Goal: Task Accomplishment & Management: Manage account settings

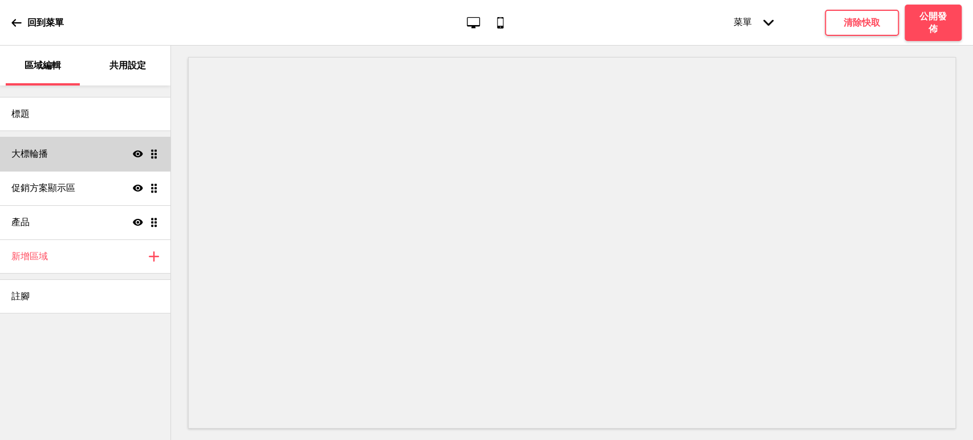
click at [55, 156] on div "大標輪播 顯示 拖曳" at bounding box center [85, 154] width 170 height 34
select select "10000"
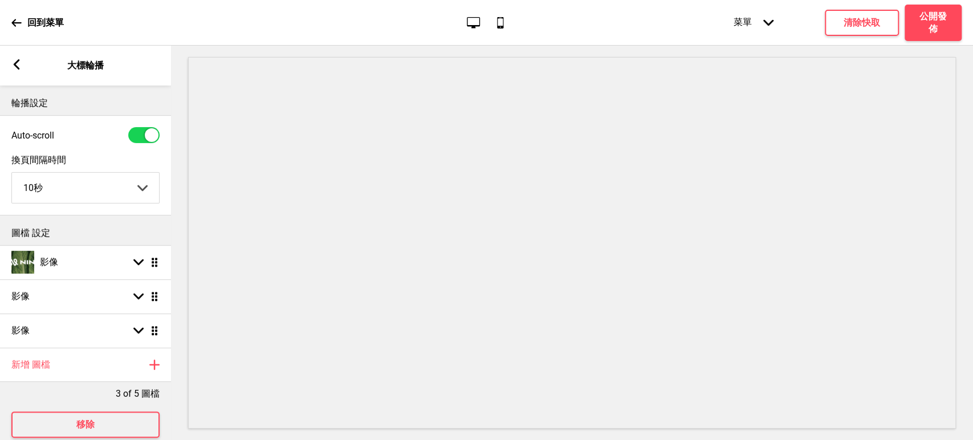
click at [19, 64] on rect at bounding box center [16, 64] width 10 height 10
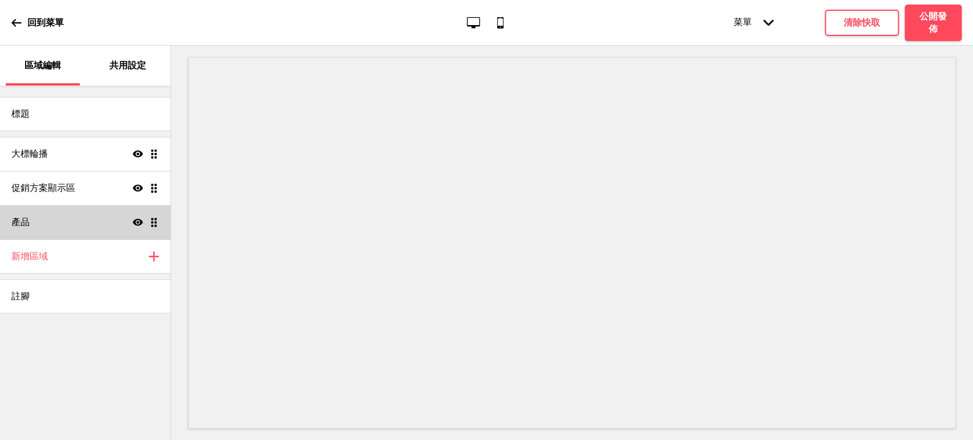
click at [91, 225] on div "產品 顯示 拖曳" at bounding box center [85, 222] width 170 height 34
select select "side"
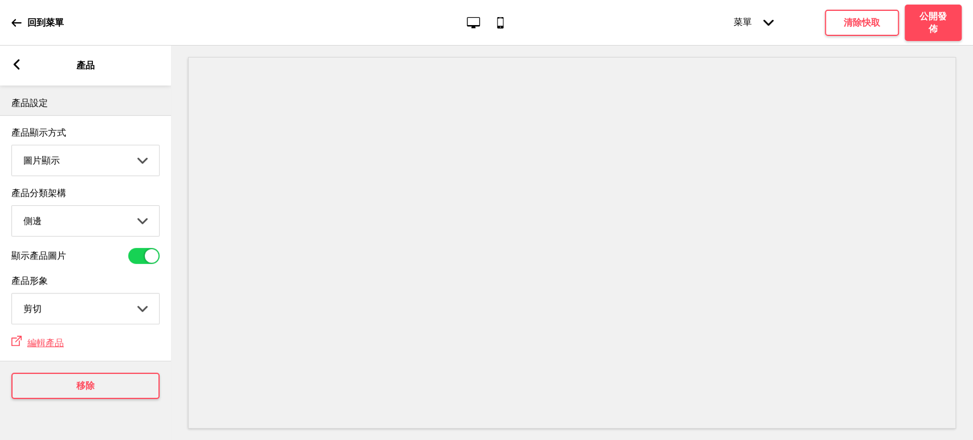
click at [18, 63] on rect at bounding box center [16, 64] width 10 height 10
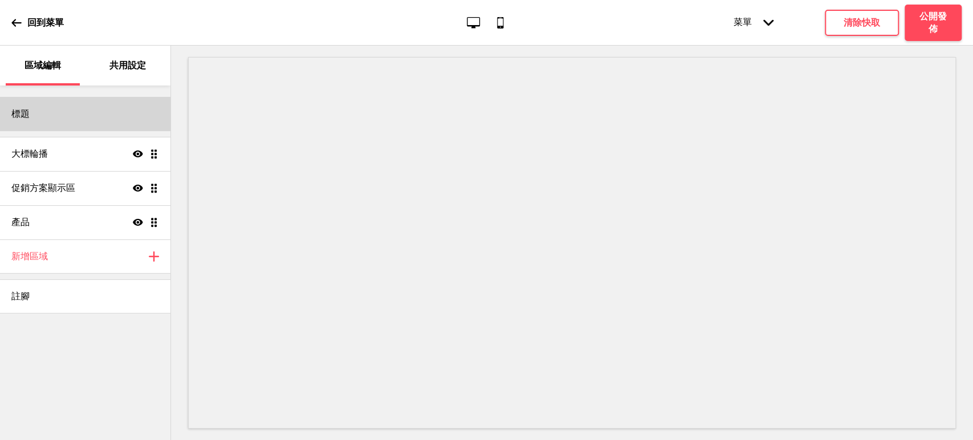
click at [42, 108] on div "標題" at bounding box center [85, 114] width 170 height 34
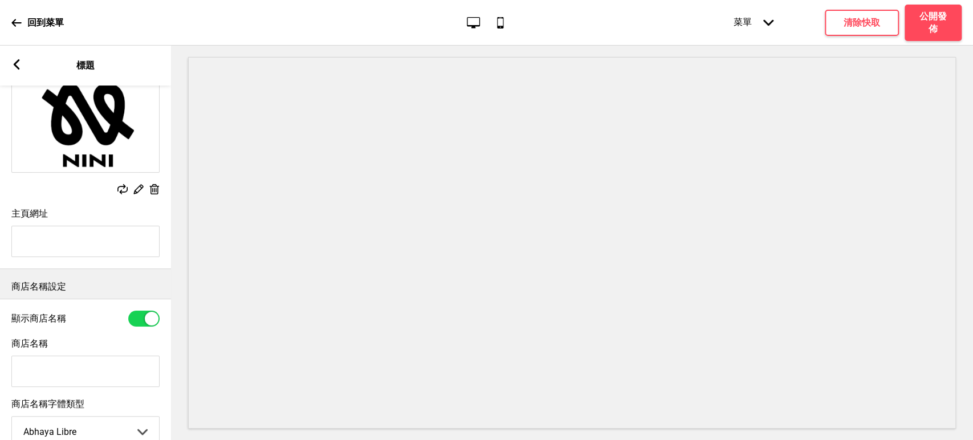
scroll to position [169, 0]
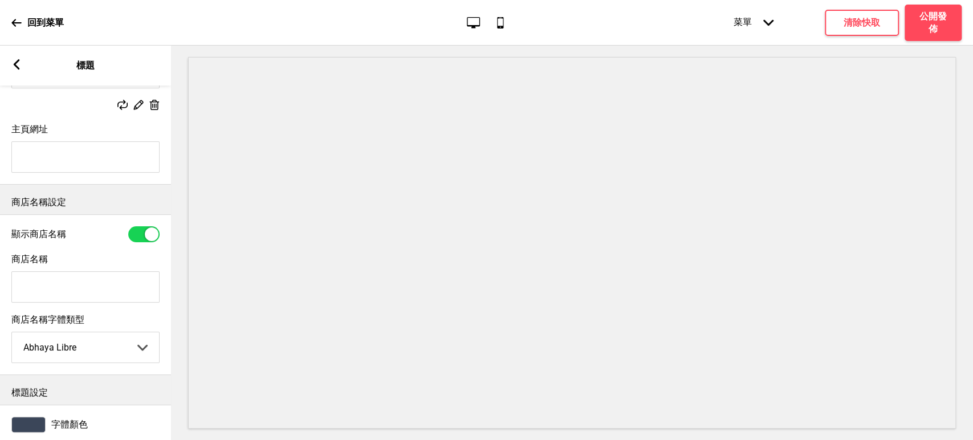
click at [108, 160] on input "主頁網址" at bounding box center [85, 156] width 148 height 31
paste input "NINI 尼尼義大利餐廳"
type input "NINI [GEOGRAPHIC_DATA]餐廳 台中公益店"
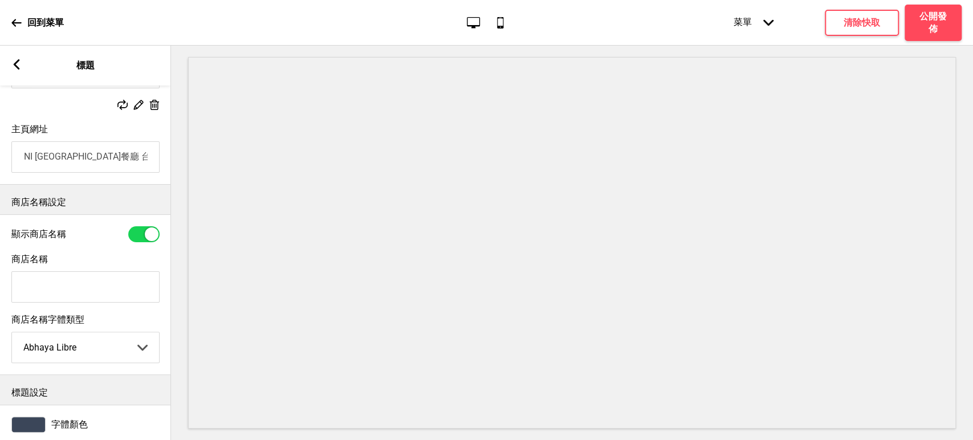
click at [105, 159] on input "NINI [GEOGRAPHIC_DATA]餐廳 台中公益店" at bounding box center [85, 156] width 148 height 31
click at [96, 288] on input "商店名稱" at bounding box center [85, 286] width 148 height 31
paste input "NINI [GEOGRAPHIC_DATA]餐廳 台中公益店"
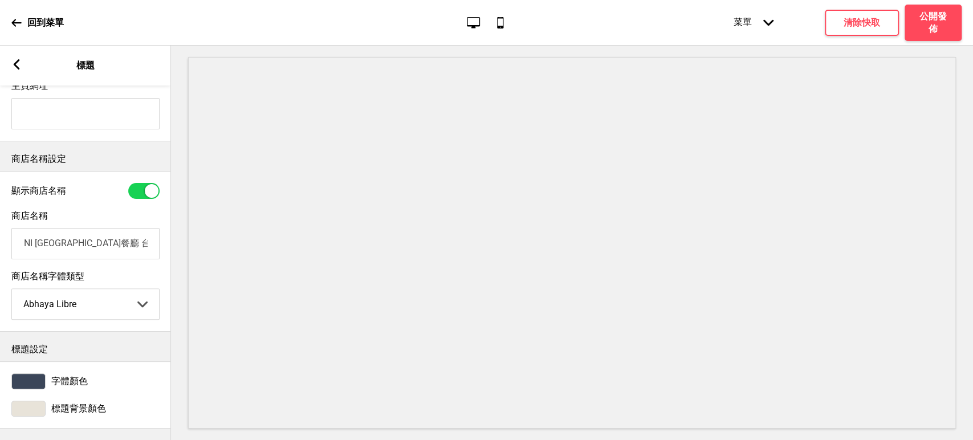
type input "NINI [GEOGRAPHIC_DATA]餐廳 台中公益店"
click at [38, 401] on div at bounding box center [28, 409] width 34 height 16
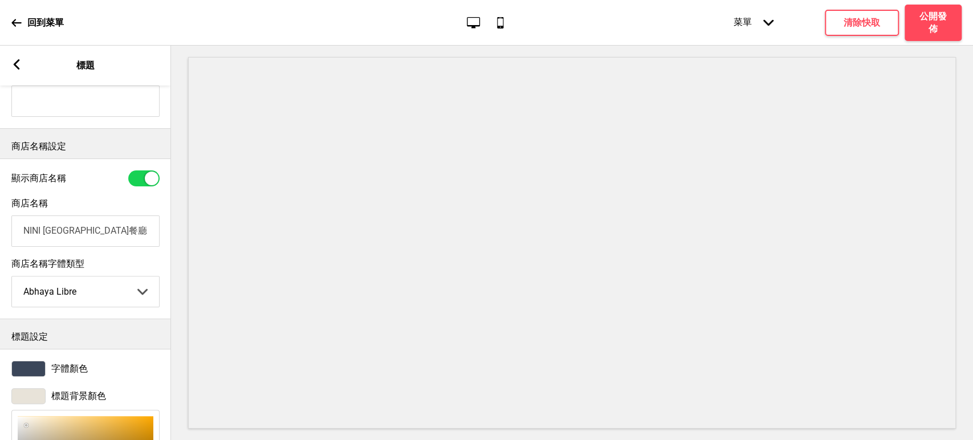
scroll to position [393, 0]
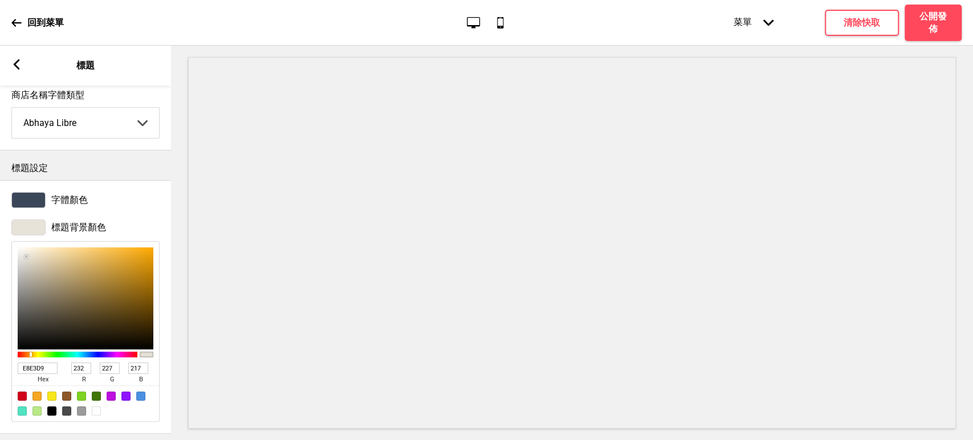
click at [98, 416] on div at bounding box center [96, 411] width 9 height 9
type input "FFFFFF"
type input "255"
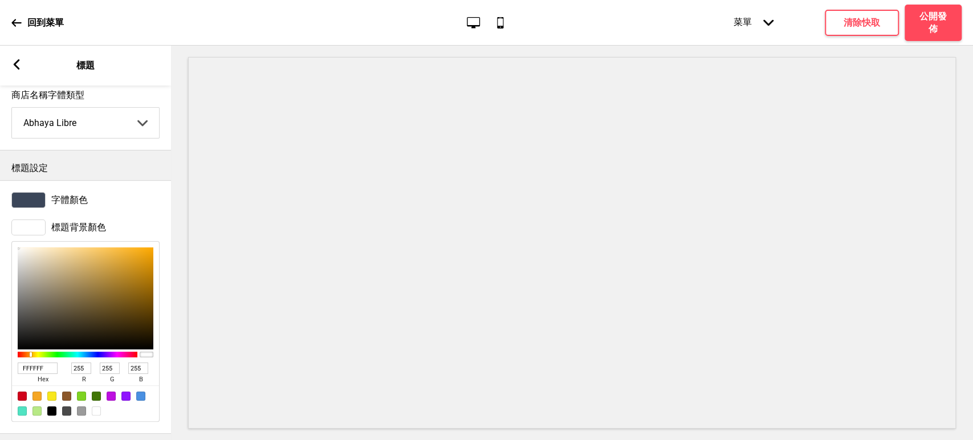
click at [35, 204] on div at bounding box center [28, 200] width 34 height 16
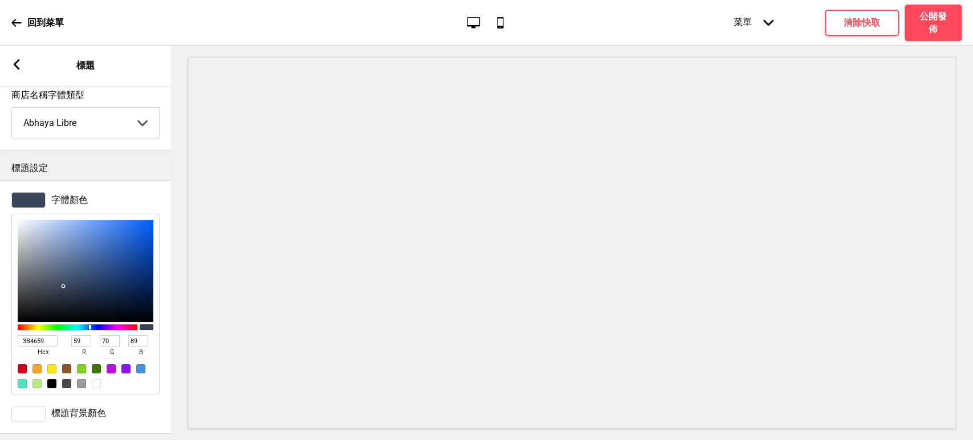
click at [54, 388] on div at bounding box center [51, 383] width 9 height 9
type input "000000"
type input "0"
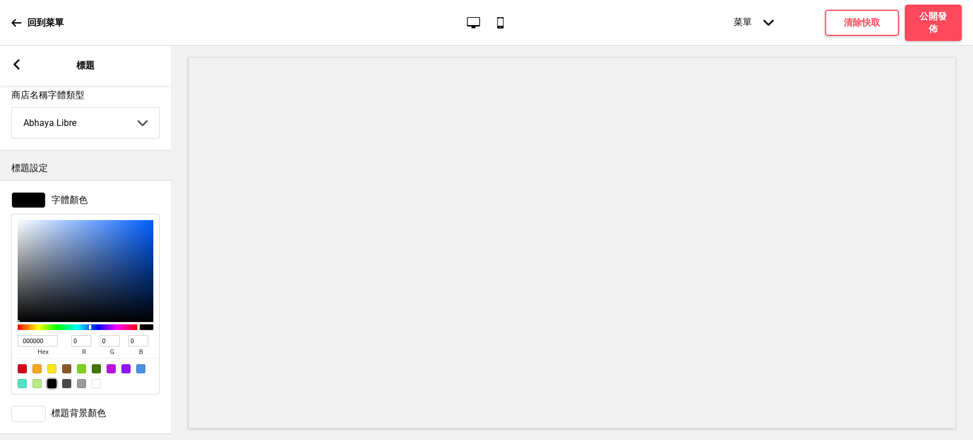
click at [15, 64] on icon at bounding box center [17, 64] width 6 height 10
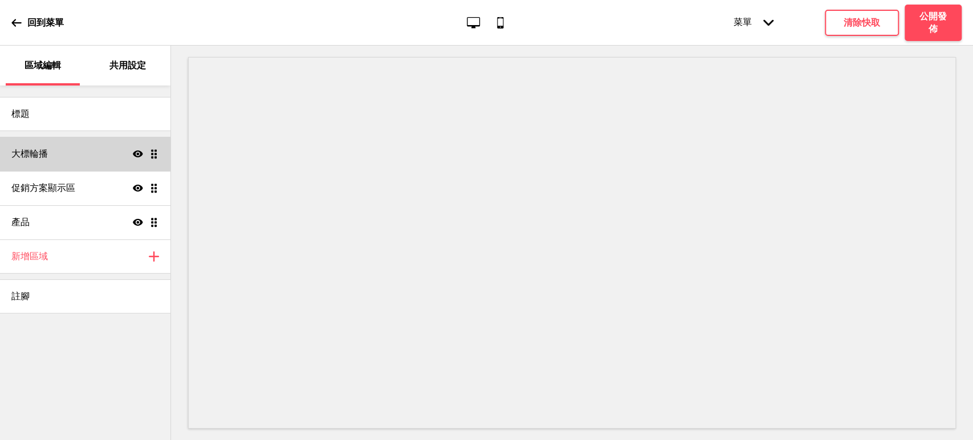
click at [54, 158] on div "大標輪播 顯示 拖曳" at bounding box center [85, 154] width 170 height 34
select select "10000"
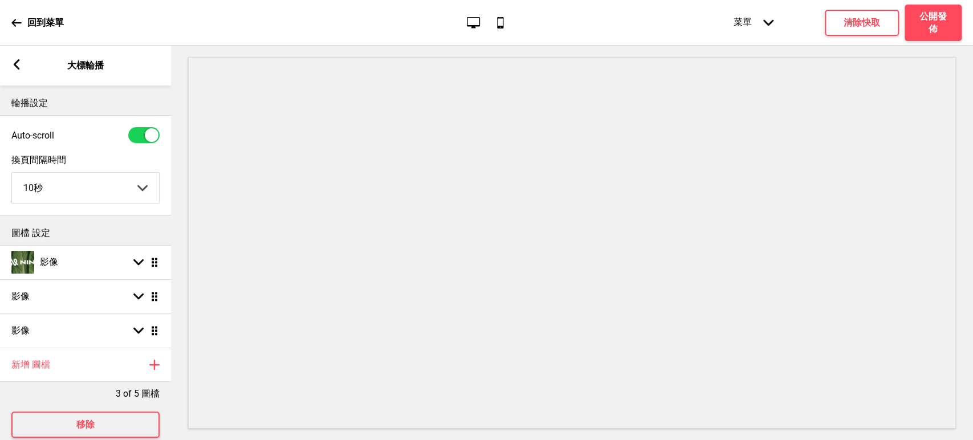
click at [143, 131] on div at bounding box center [143, 135] width 31 height 16
checkbox input "false"
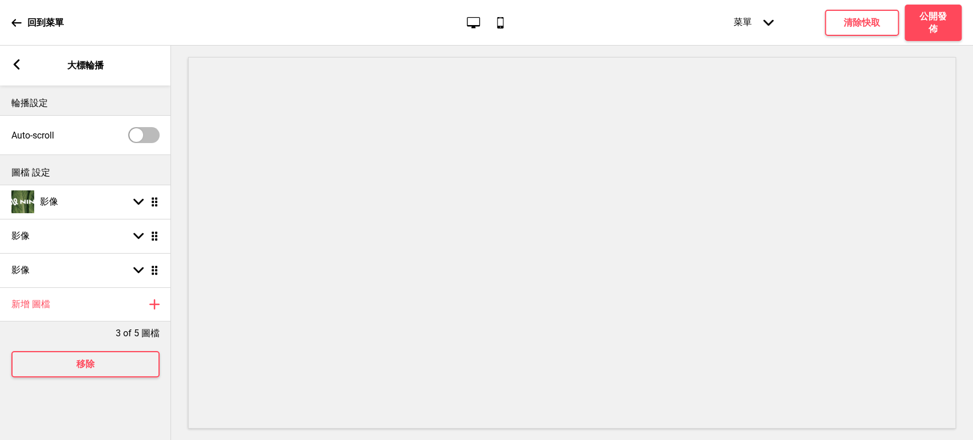
click at [21, 72] on div "箭頭left" at bounding box center [16, 65] width 10 height 13
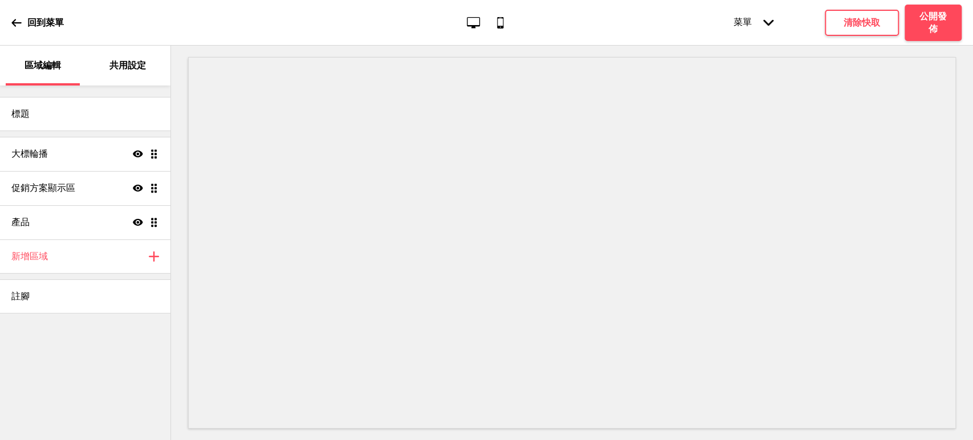
click at [128, 64] on p "共用設定" at bounding box center [127, 65] width 36 height 13
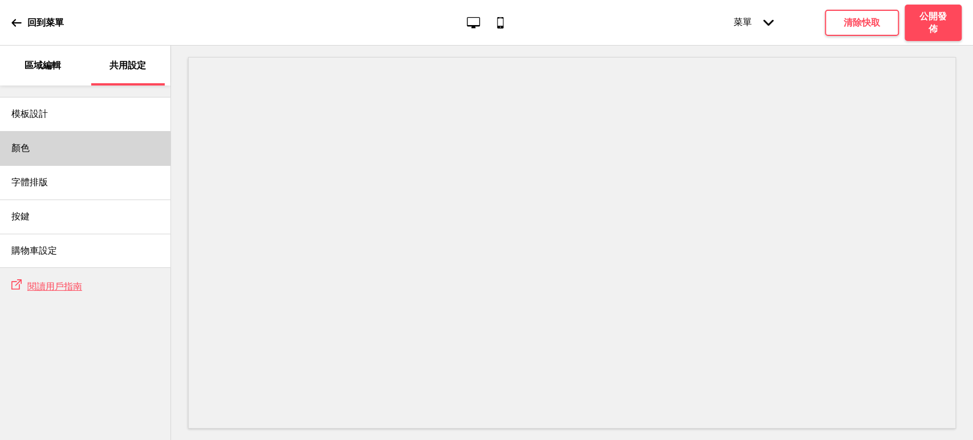
click at [53, 151] on div "顏色" at bounding box center [85, 148] width 170 height 34
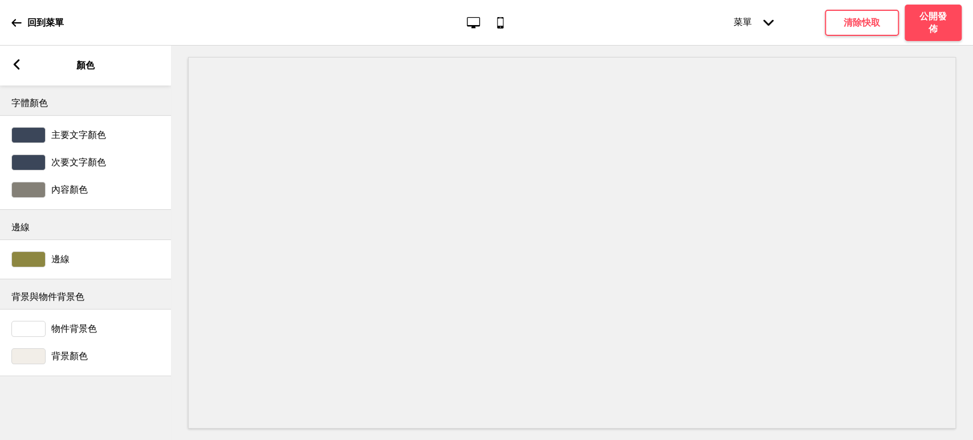
click at [32, 355] on div at bounding box center [28, 356] width 34 height 16
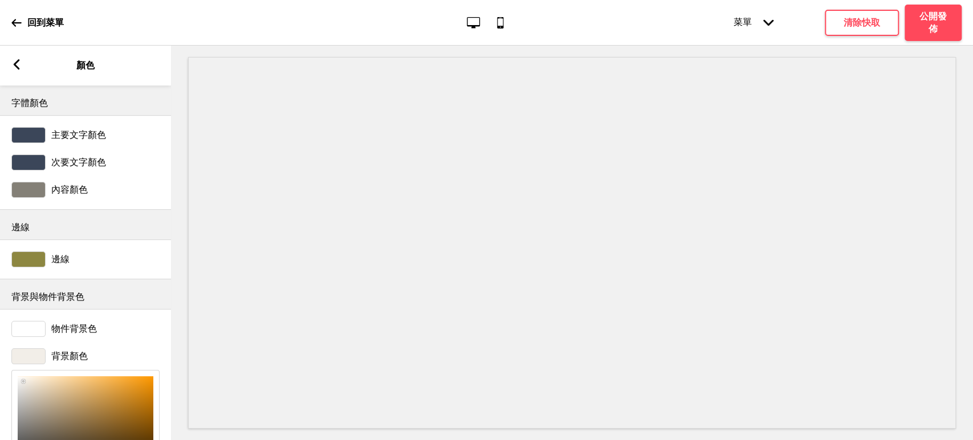
scroll to position [144, 0]
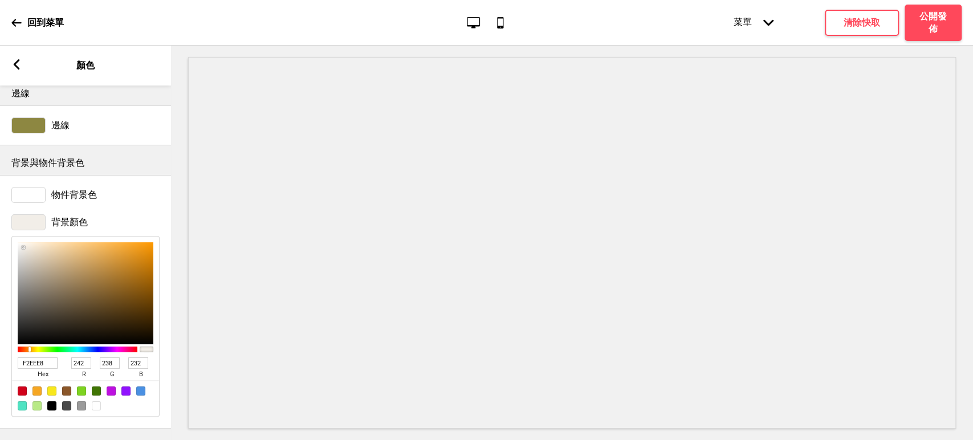
drag, startPoint x: 49, startPoint y: 355, endPoint x: 0, endPoint y: 351, distance: 49.2
click at [0, 351] on div "背景顏色 F2EEE8 hex 242 r 238 g 232 b 100 a" at bounding box center [85, 316] width 171 height 214
click at [14, 60] on rect at bounding box center [16, 64] width 10 height 10
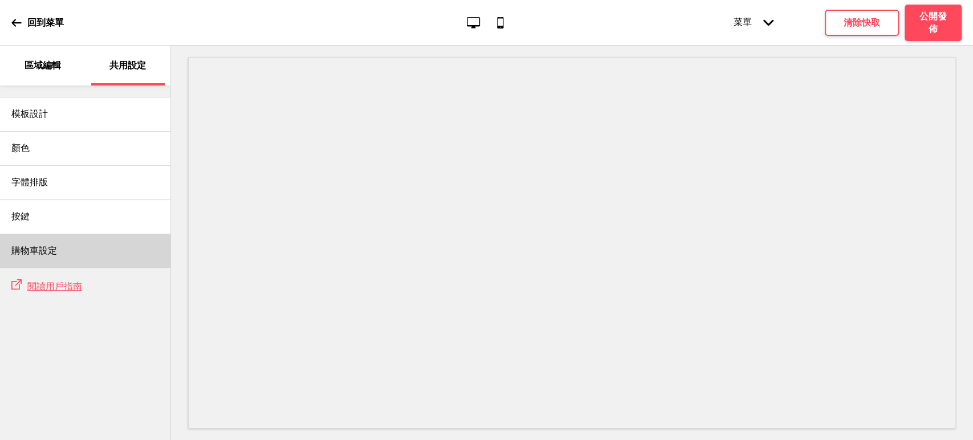
click at [49, 247] on h4 "購物車設定" at bounding box center [34, 251] width 46 height 13
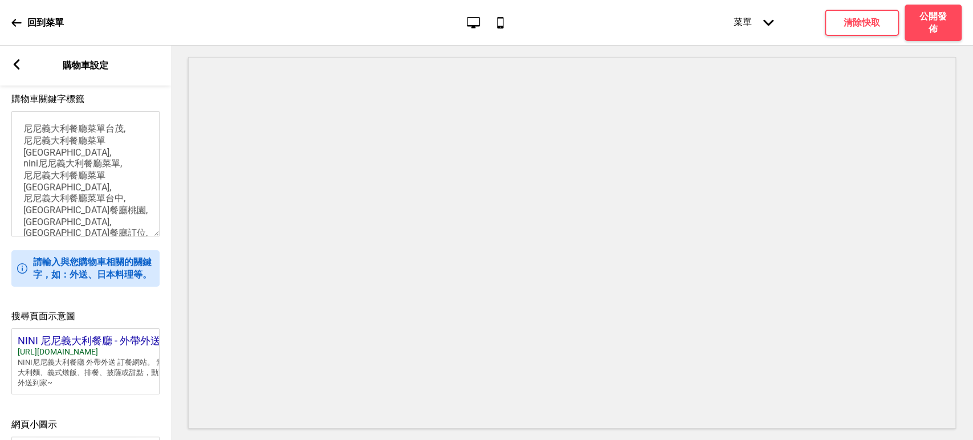
scroll to position [119, 0]
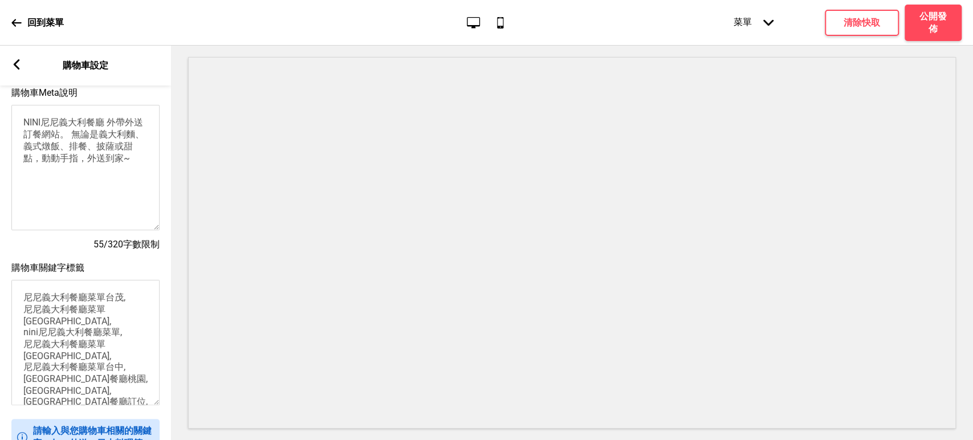
click at [18, 72] on div "箭頭left" at bounding box center [16, 65] width 10 height 13
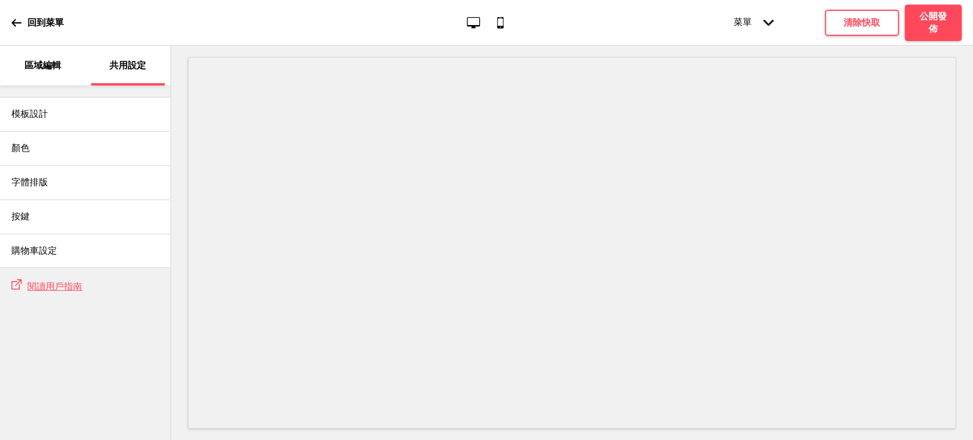
click at [26, 65] on p "區域編輯" at bounding box center [43, 65] width 36 height 13
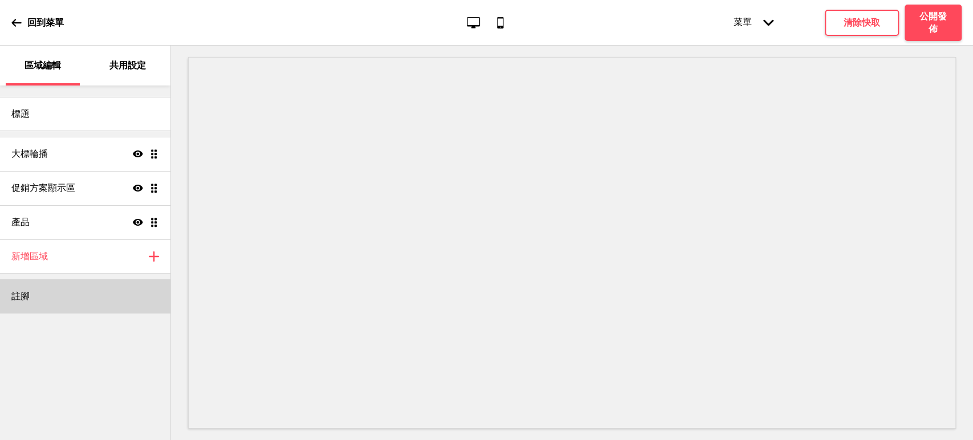
click at [36, 292] on div "註腳" at bounding box center [85, 296] width 170 height 34
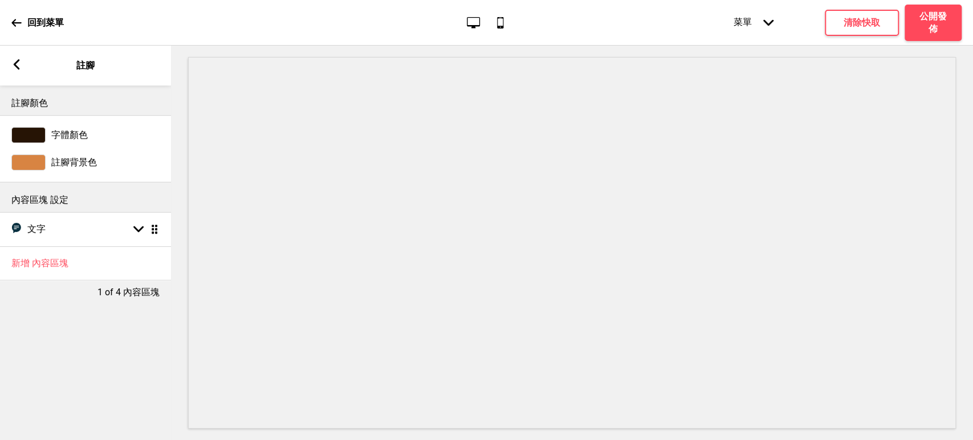
click at [25, 157] on div at bounding box center [28, 163] width 34 height 16
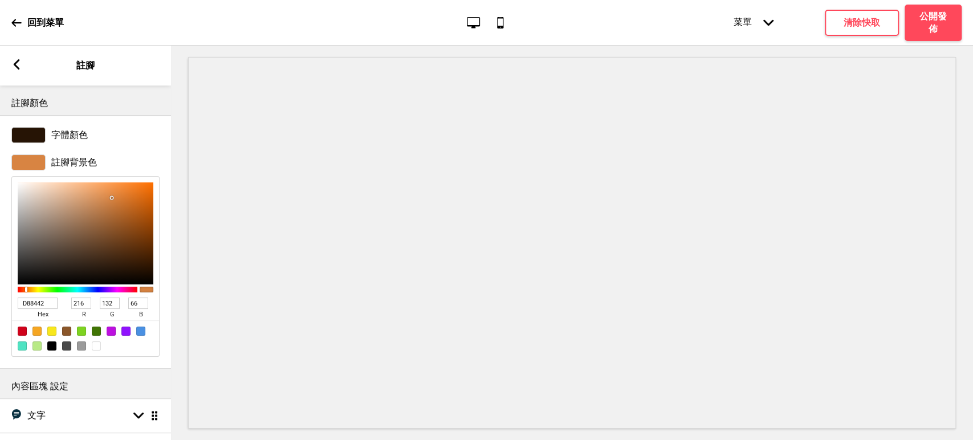
scroll to position [67, 0]
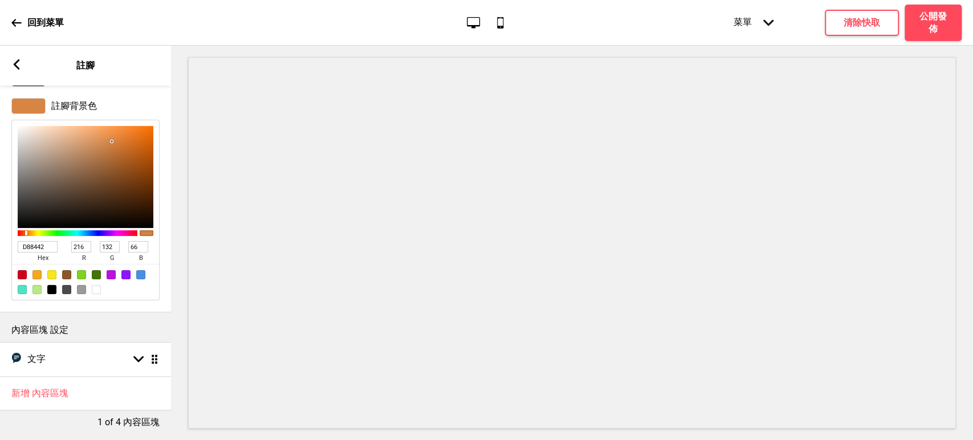
drag, startPoint x: 6, startPoint y: 237, endPoint x: 0, endPoint y: 237, distance: 6.3
click at [0, 237] on div "註腳背景色 D88442 hex 216 r 132 g 66 b 100 a" at bounding box center [85, 199] width 171 height 214
paste input "F2EEE8"
type input "F2EEE8"
type input "242"
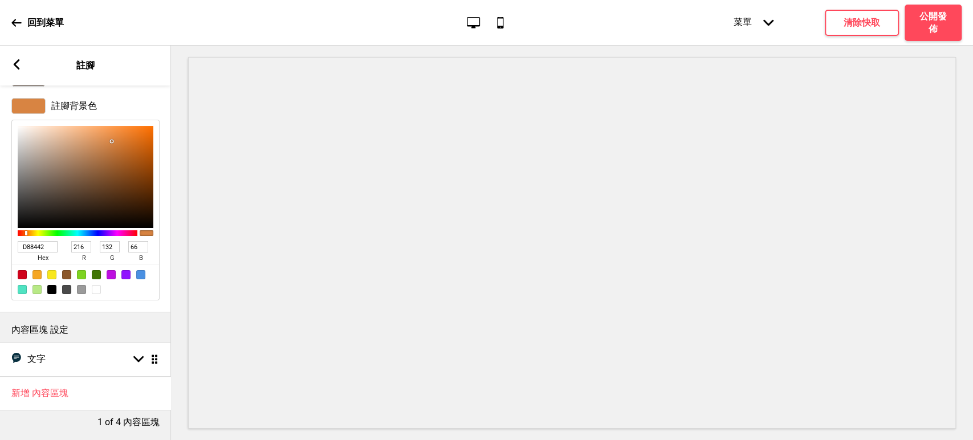
type input "238"
type input "232"
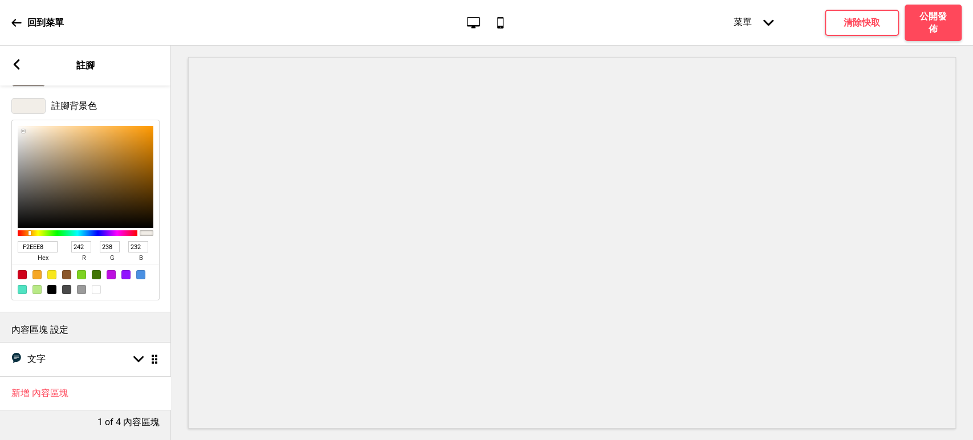
scroll to position [0, 0]
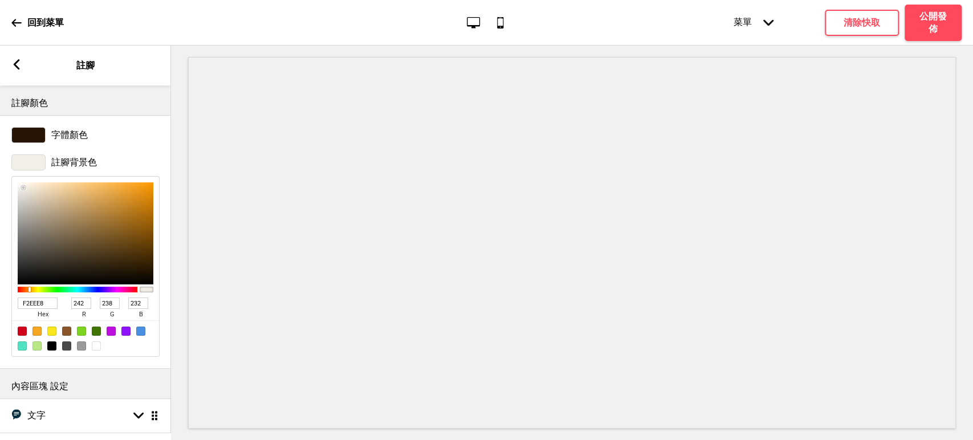
type input "F2EEE8"
click at [33, 128] on div at bounding box center [28, 135] width 34 height 16
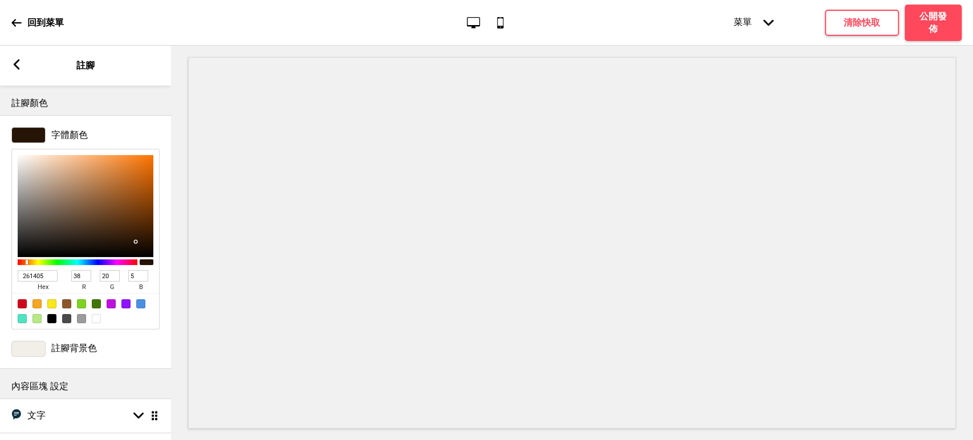
click at [17, 66] on icon at bounding box center [17, 64] width 6 height 10
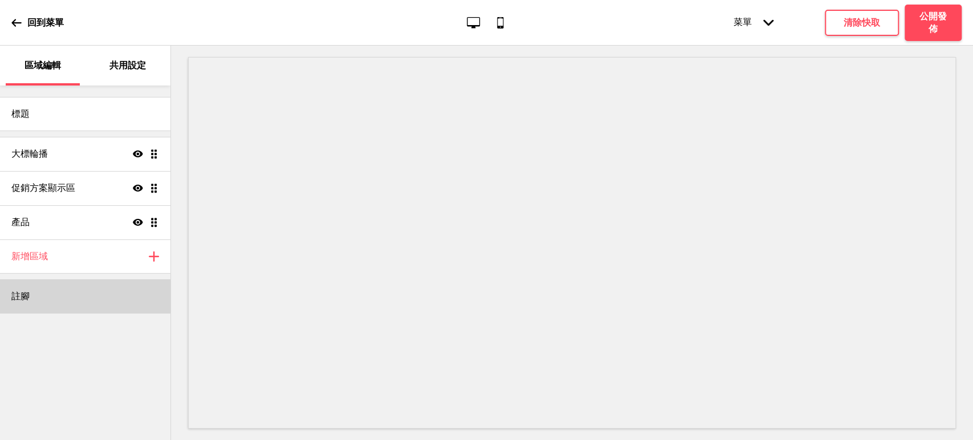
click at [43, 296] on div "註腳" at bounding box center [85, 296] width 170 height 34
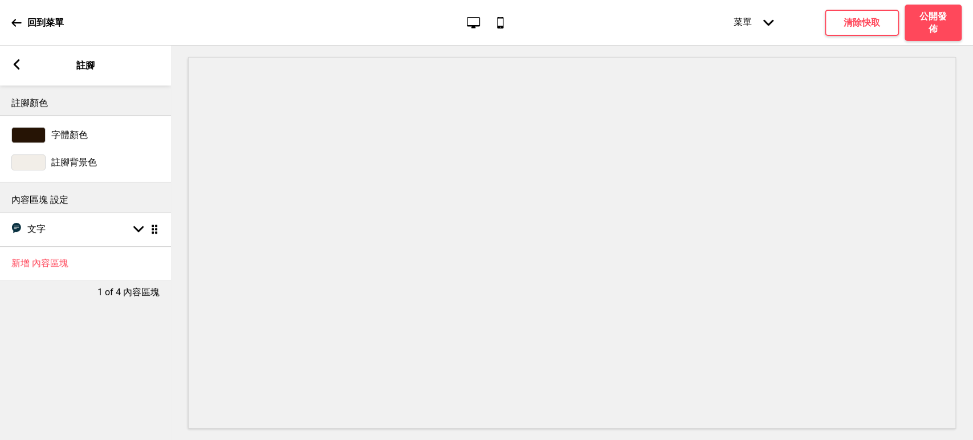
click at [50, 134] on div "字體顏色" at bounding box center [85, 135] width 148 height 16
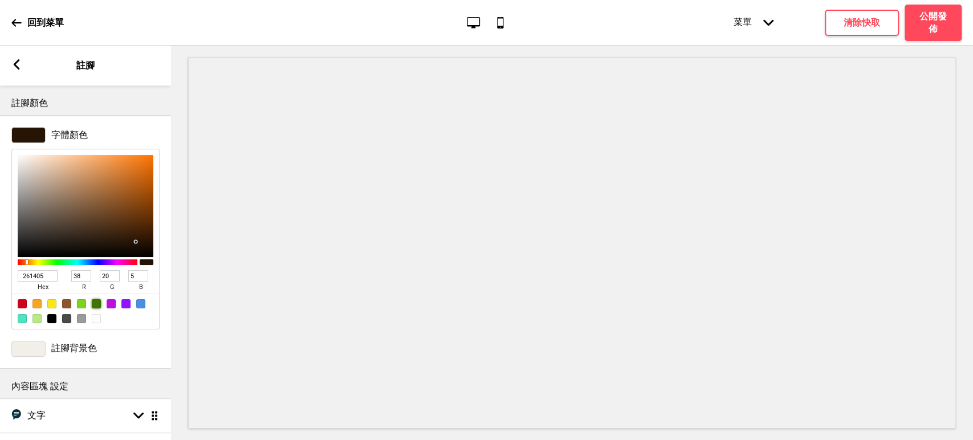
click at [99, 304] on div at bounding box center [96, 303] width 9 height 9
type input "417505"
type input "65"
type input "117"
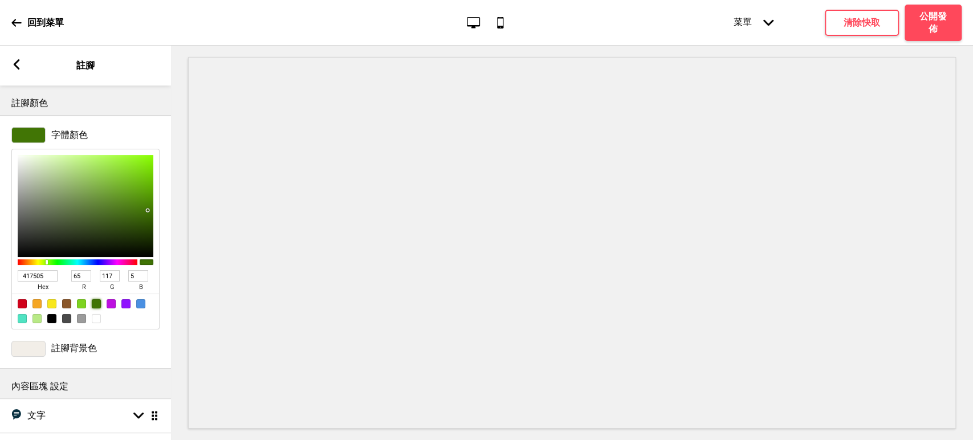
click at [15, 69] on div "箭頭left" at bounding box center [16, 65] width 10 height 13
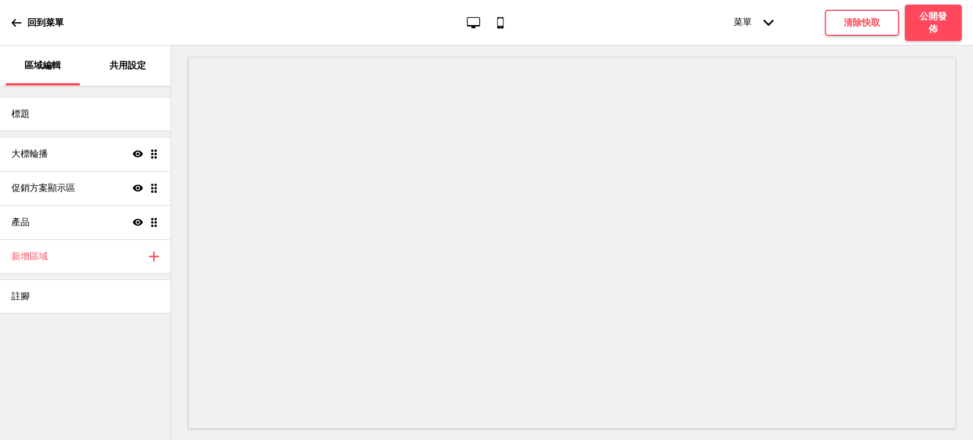
click at [136, 72] on div "共用設定" at bounding box center [128, 66] width 74 height 40
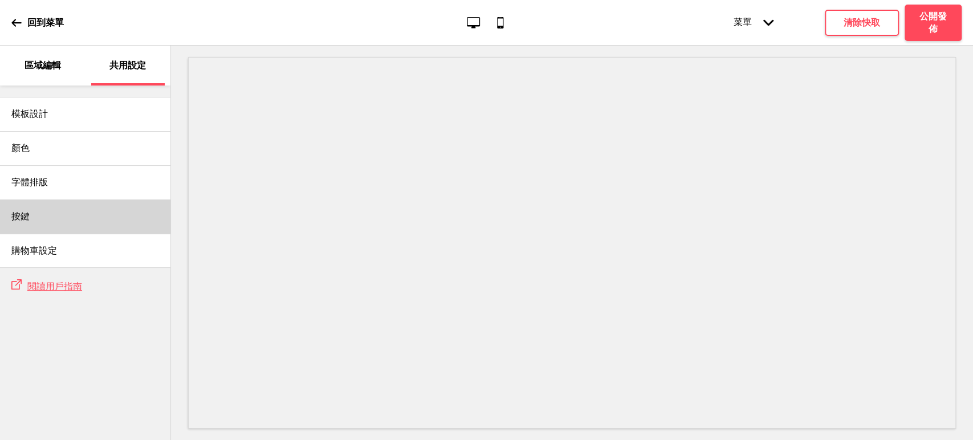
click at [67, 216] on div "按鍵" at bounding box center [85, 217] width 170 height 34
select select "square"
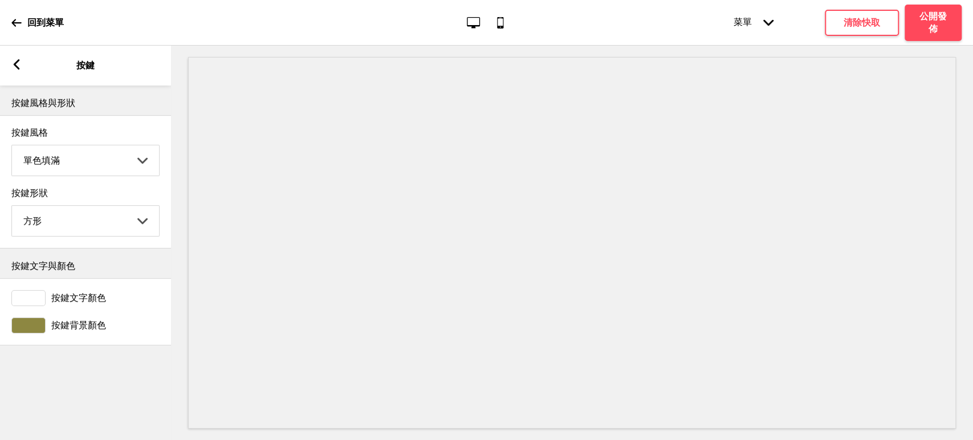
click at [37, 330] on div at bounding box center [28, 326] width 34 height 16
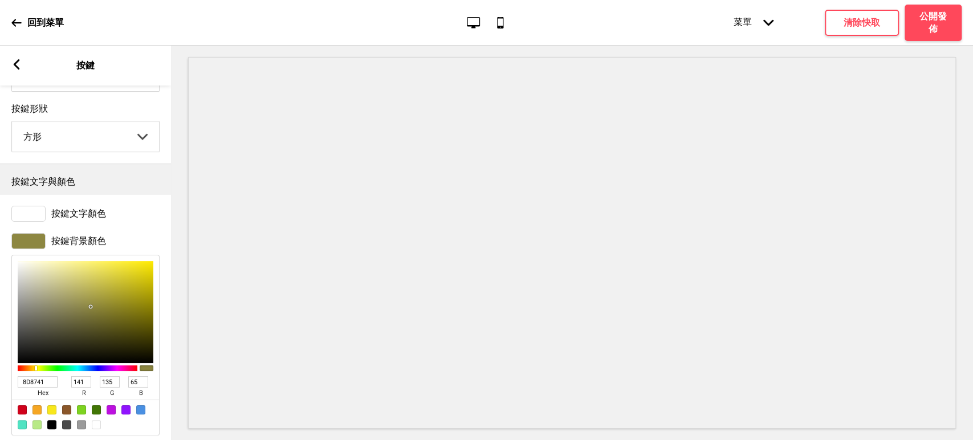
scroll to position [116, 0]
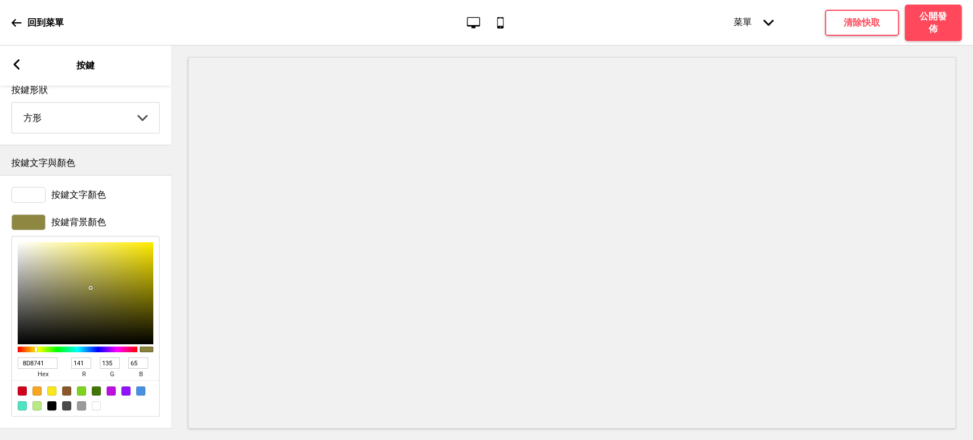
drag, startPoint x: 48, startPoint y: 354, endPoint x: 46, endPoint y: 263, distance: 90.1
click at [0, 352] on div "按鍵背景顏色 8D8741 hex 141 r 135 g 65 b 100 a" at bounding box center [85, 316] width 171 height 214
paste input "#465D32"
type input "#465D32"
type input "70"
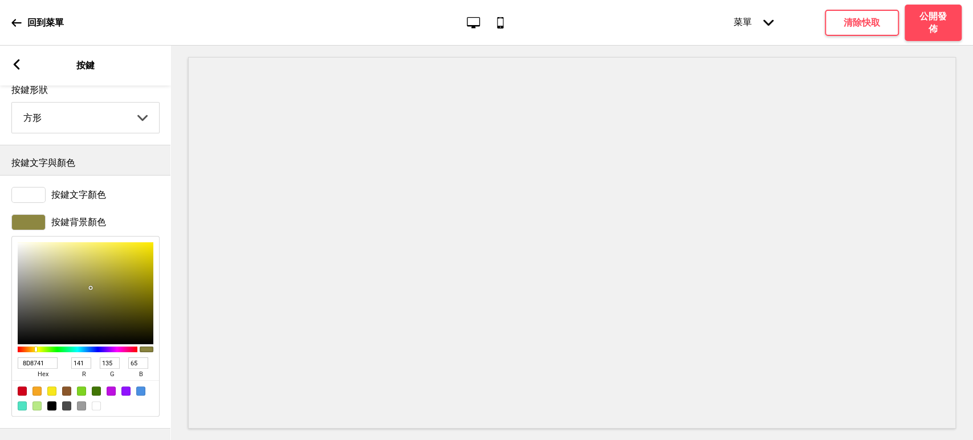
type input "93"
type input "50"
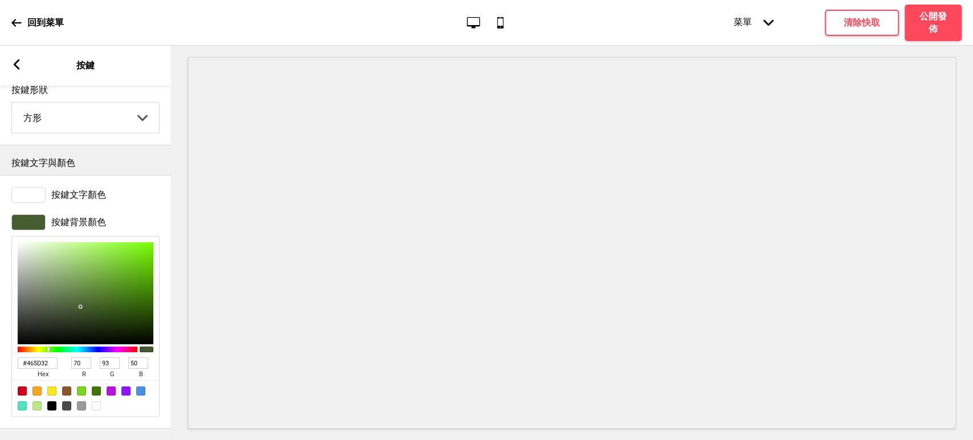
type input "465D32"
click at [88, 103] on select "圓形 方形 橢圓形" at bounding box center [85, 118] width 147 height 30
select select "round"
click at [12, 103] on select "圓形 方形 橢圓形" at bounding box center [85, 118] width 147 height 30
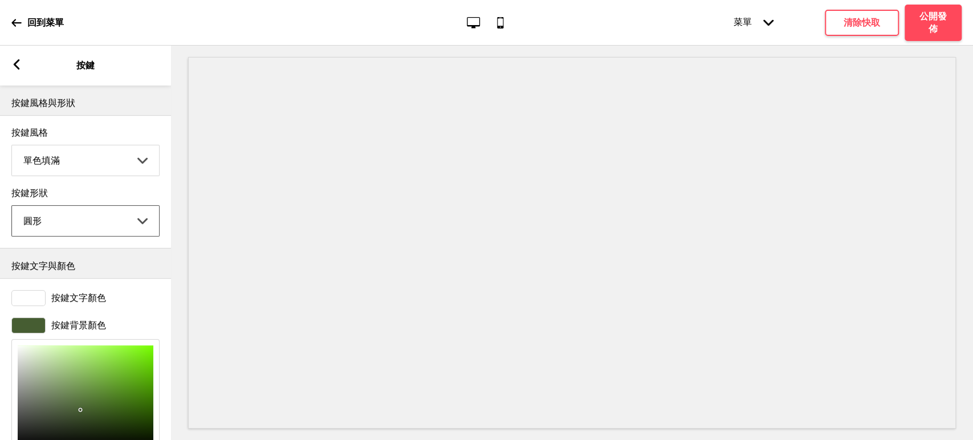
click at [17, 66] on icon at bounding box center [17, 64] width 6 height 10
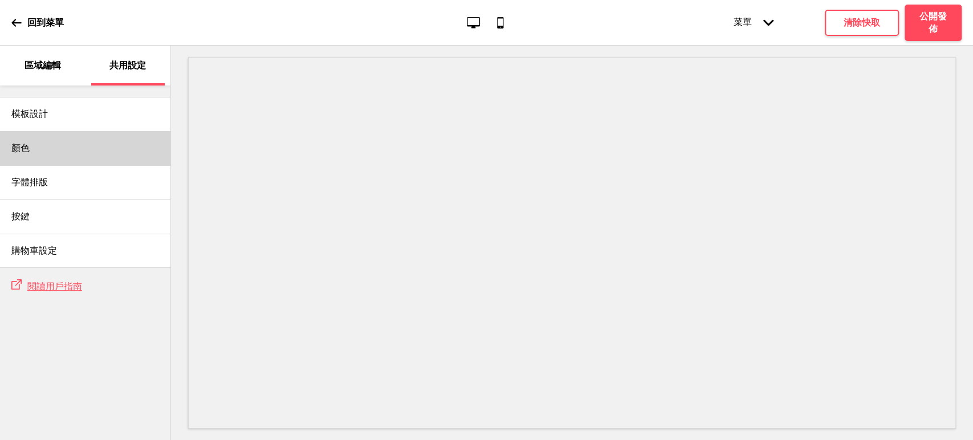
click at [54, 154] on div "顏色" at bounding box center [85, 148] width 170 height 34
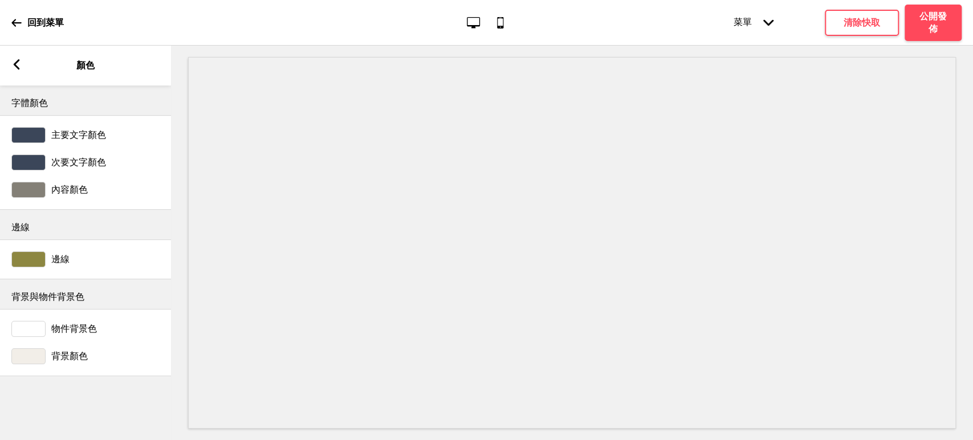
click at [28, 360] on div at bounding box center [28, 356] width 34 height 16
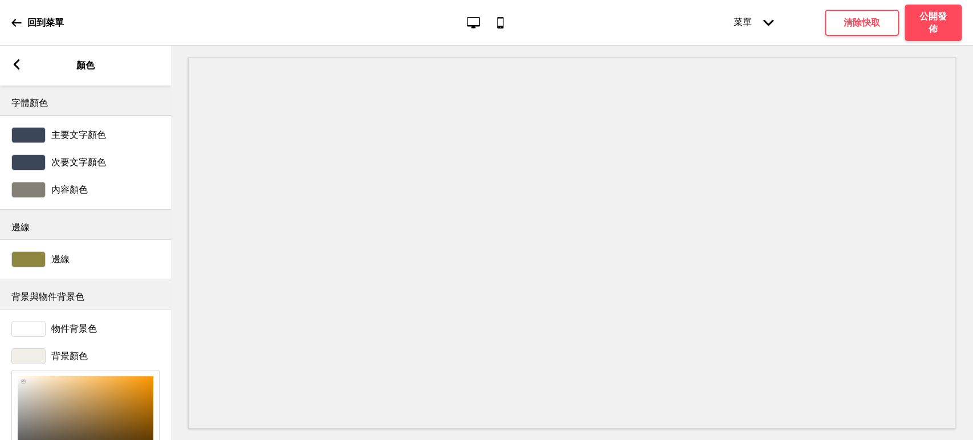
scroll to position [144, 0]
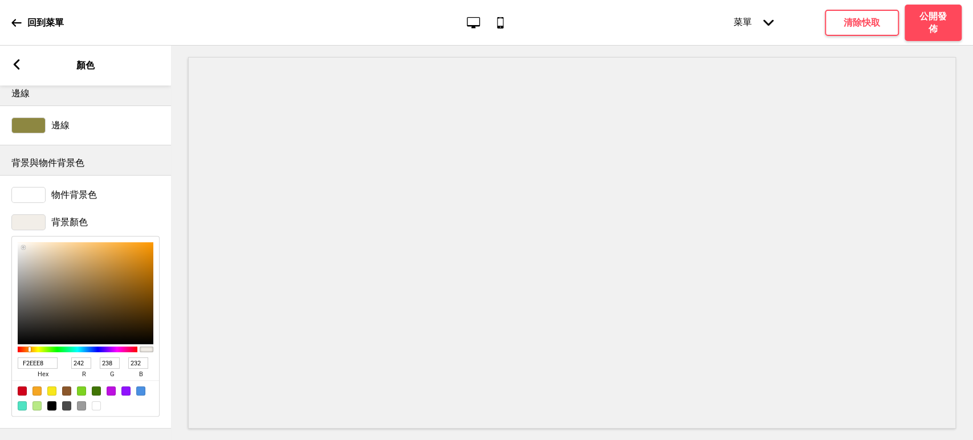
click at [51, 358] on input "F2EEE8" at bounding box center [38, 363] width 40 height 11
paste input "#9AA494"
drag, startPoint x: 28, startPoint y: 353, endPoint x: 0, endPoint y: 348, distance: 28.4
click at [0, 348] on div "背景顏色 F2EEE8#9AA494 hex 242 r 238 g 232 b 100 a" at bounding box center [85, 316] width 171 height 214
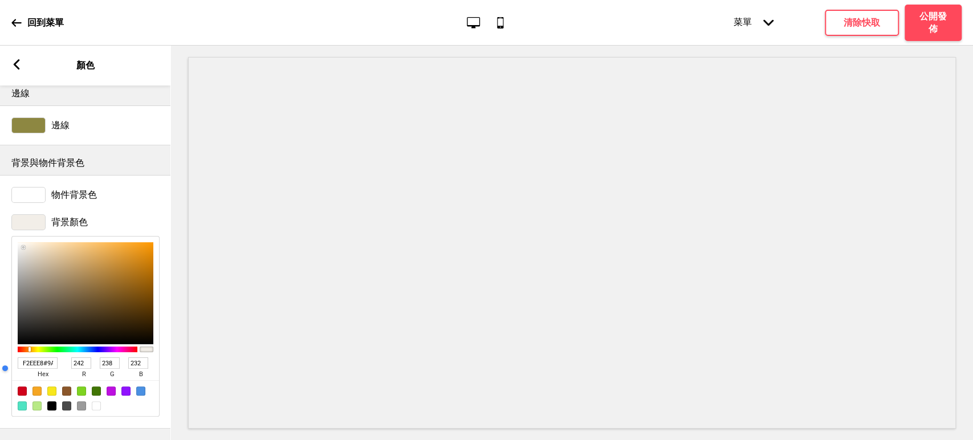
type input "#9AA494"
type input "154"
type input "164"
type input "148"
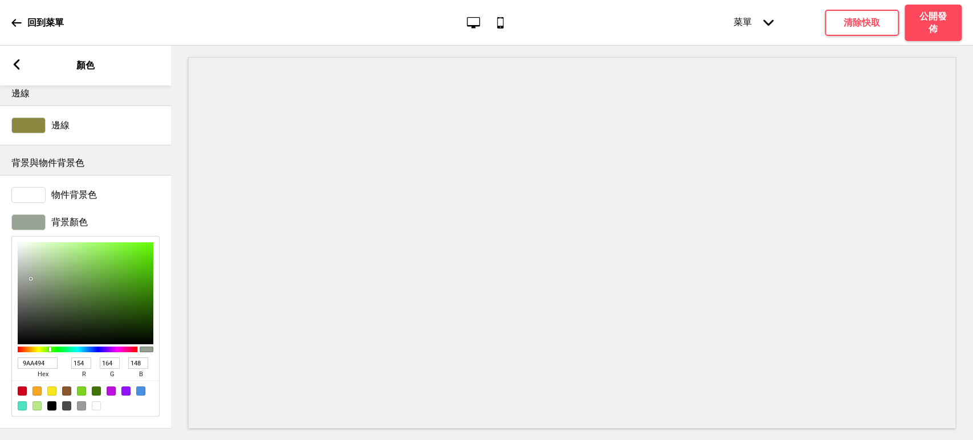
type input "DBE5D5"
type input "219"
type input "229"
type input "213"
click at [27, 242] on div at bounding box center [86, 293] width 136 height 102
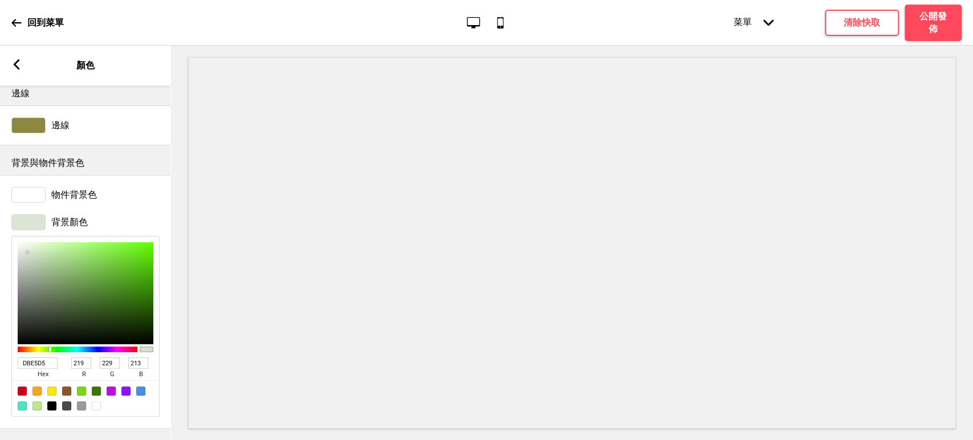
type input "E6F1DF"
type input "230"
type input "241"
type input "223"
click at [27, 242] on div at bounding box center [86, 293] width 136 height 102
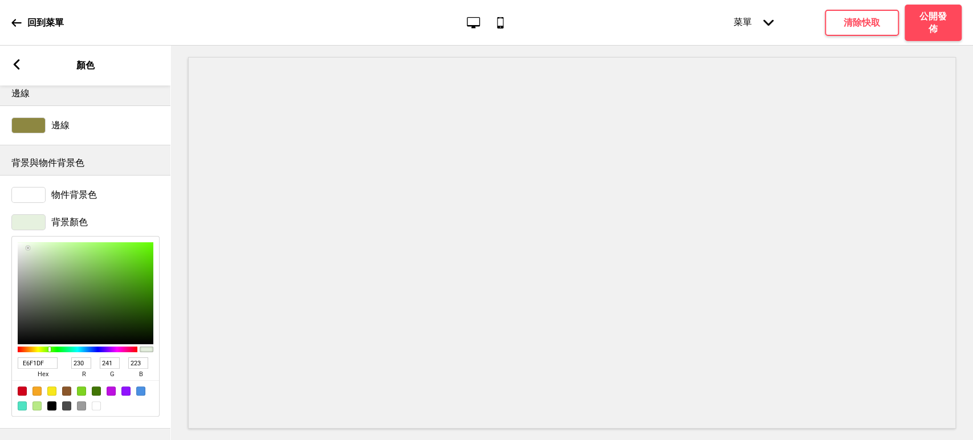
type input "EAF1E7"
type input "234"
type input "231"
click at [23, 242] on div at bounding box center [86, 293] width 136 height 102
type input "F1F4F0"
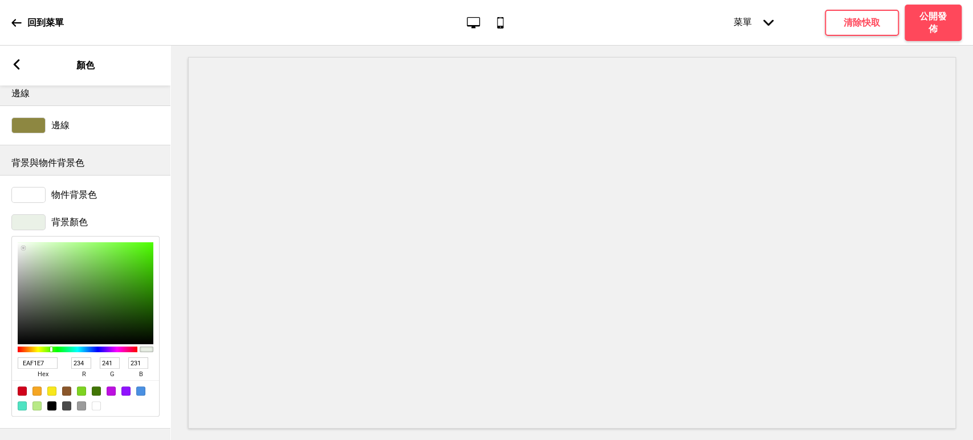
type input "241"
type input "244"
type input "240"
click at [19, 242] on div at bounding box center [86, 293] width 136 height 102
drag, startPoint x: 44, startPoint y: 353, endPoint x: 1, endPoint y: 351, distance: 44.0
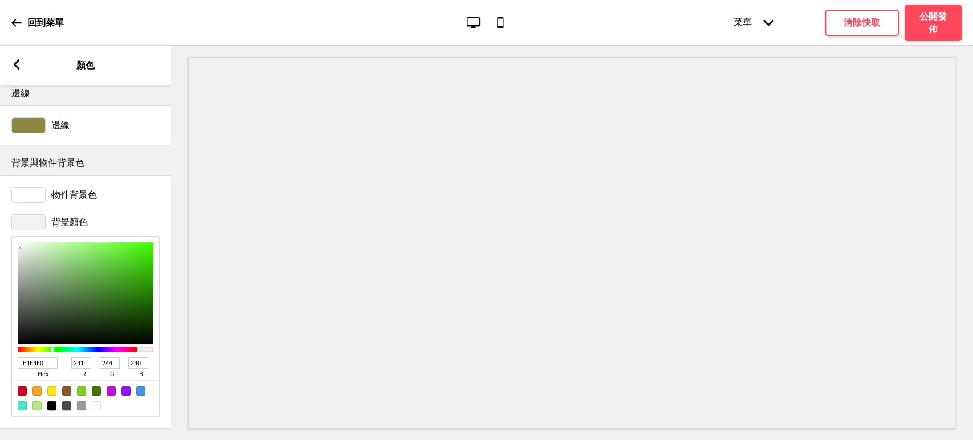
click at [1, 351] on div "背景顏色 F1F4F0 hex 241 r 244 g 240 b 100 a" at bounding box center [85, 316] width 171 height 214
paste input "2EEE8"
type input "F2EEE8"
type input "242"
type input "238"
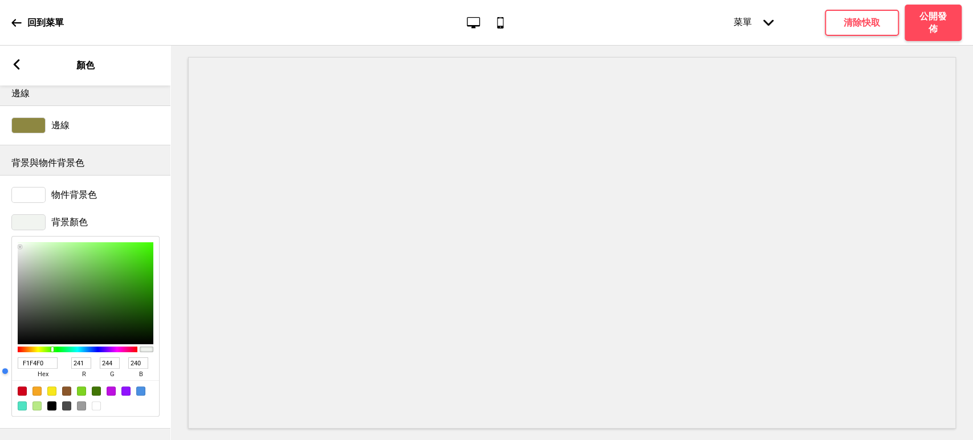
type input "232"
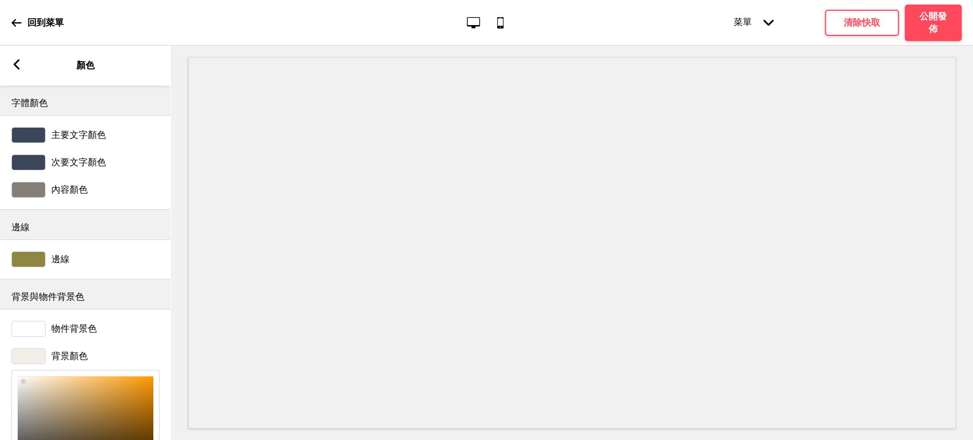
type input "F2EEE8"
click at [28, 139] on div at bounding box center [28, 135] width 34 height 16
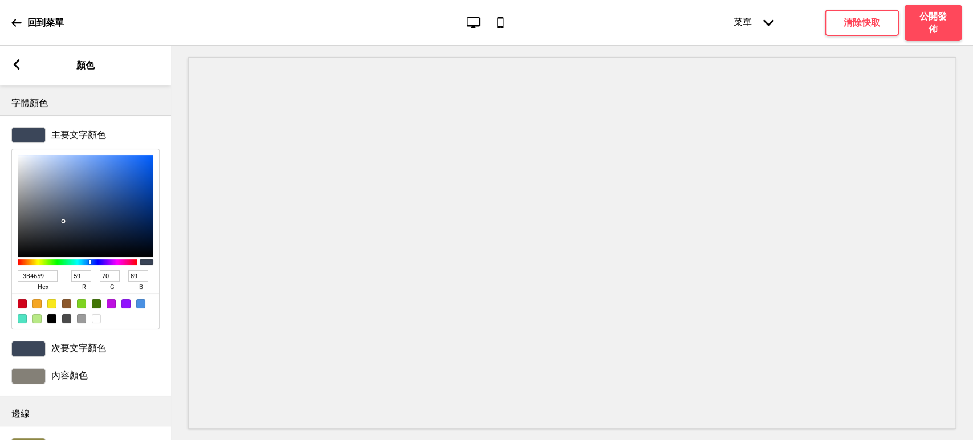
drag, startPoint x: 52, startPoint y: 275, endPoint x: 0, endPoint y: 273, distance: 52.5
click at [0, 273] on div "主要文字顏色 3B4659 hex 59 r 70 g 89 b 100 a" at bounding box center [85, 228] width 171 height 214
click at [48, 319] on div at bounding box center [51, 318] width 9 height 9
type input "000000"
type input "0"
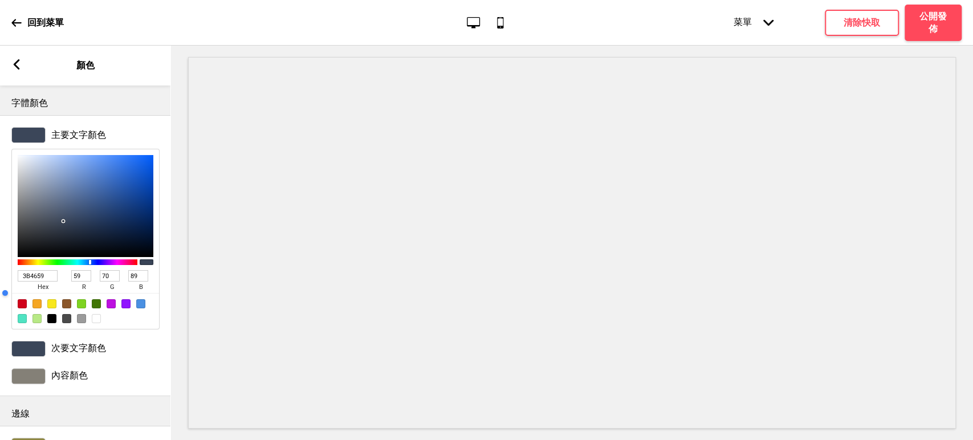
type input "0"
click at [27, 354] on div at bounding box center [28, 349] width 34 height 16
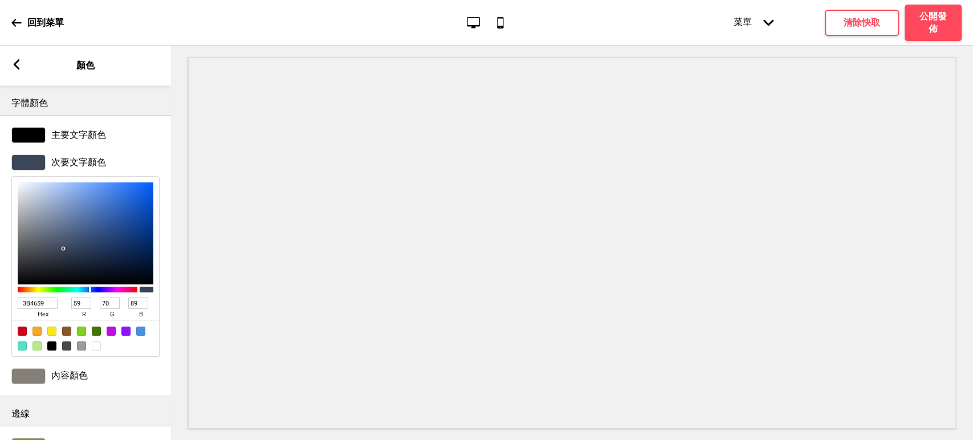
drag, startPoint x: 45, startPoint y: 300, endPoint x: 0, endPoint y: 304, distance: 45.2
click at [0, 304] on div "次要文字顏色 3B4659 hex 59 r 70 g 89 b 100 a" at bounding box center [85, 256] width 171 height 214
click at [46, 300] on input "3B4659" at bounding box center [38, 303] width 40 height 11
drag, startPoint x: 46, startPoint y: 300, endPoint x: 10, endPoint y: 300, distance: 35.9
click at [10, 300] on div "次要文字顏色 3B4659 hex 59 r 70 g 89 b 100 a" at bounding box center [85, 256] width 171 height 214
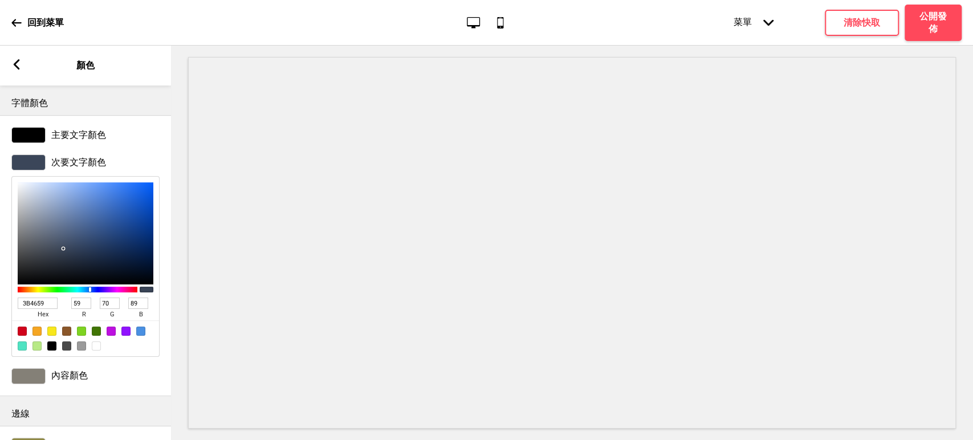
click at [34, 373] on div at bounding box center [28, 376] width 34 height 16
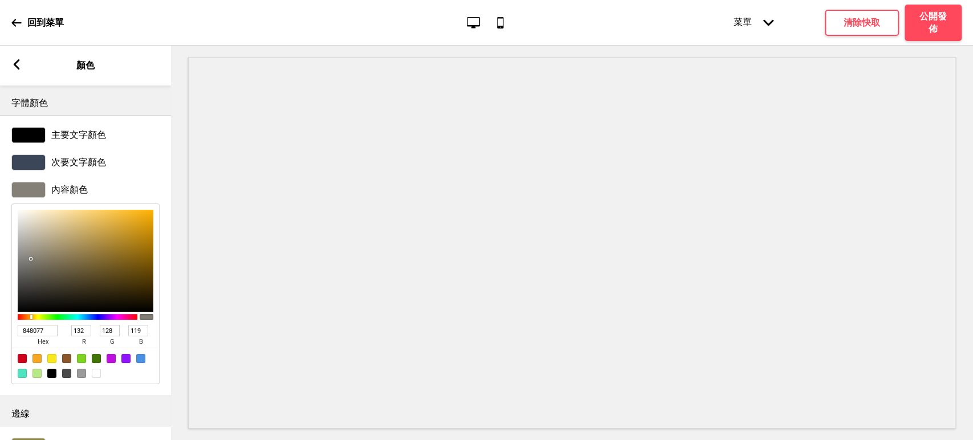
drag, startPoint x: 50, startPoint y: 333, endPoint x: 0, endPoint y: 328, distance: 50.4
click at [0, 328] on div "內容顏色 848077 hex 132 r 128 g 119 b 100 a" at bounding box center [85, 283] width 171 height 214
paste input "3B4659"
type input "3B4659"
type input "59"
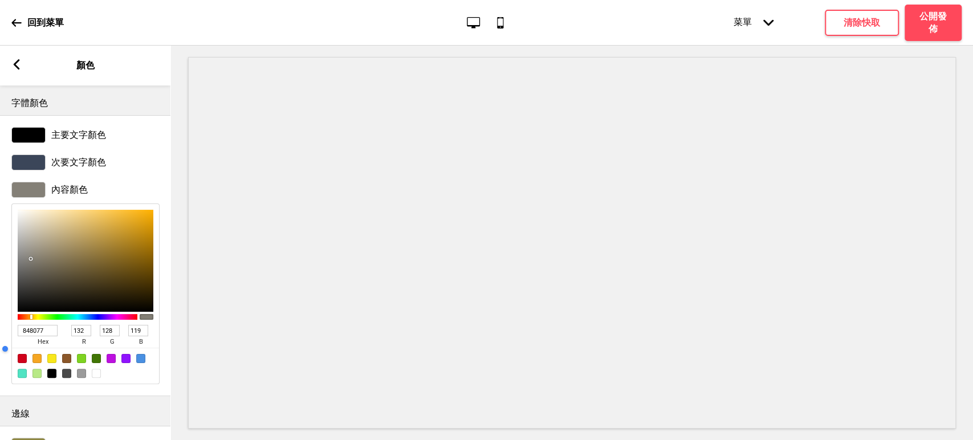
type input "70"
type input "89"
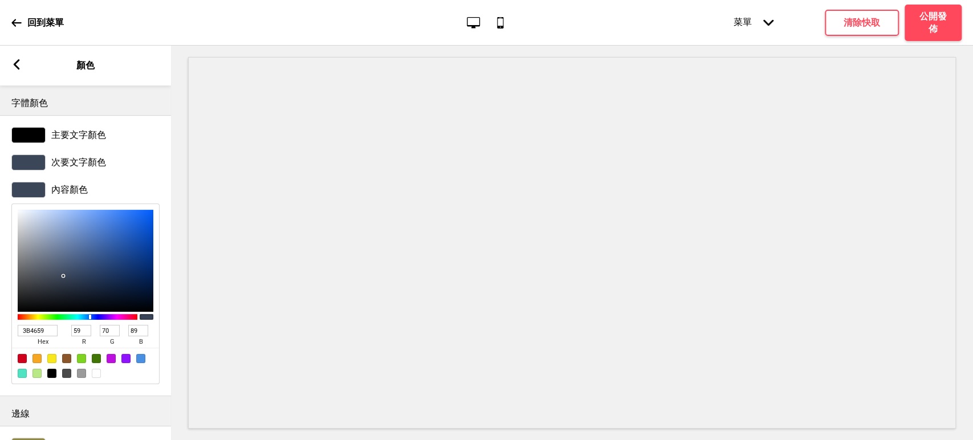
type input "3B4659"
click at [871, 25] on h4 "清除快取" at bounding box center [862, 23] width 36 height 13
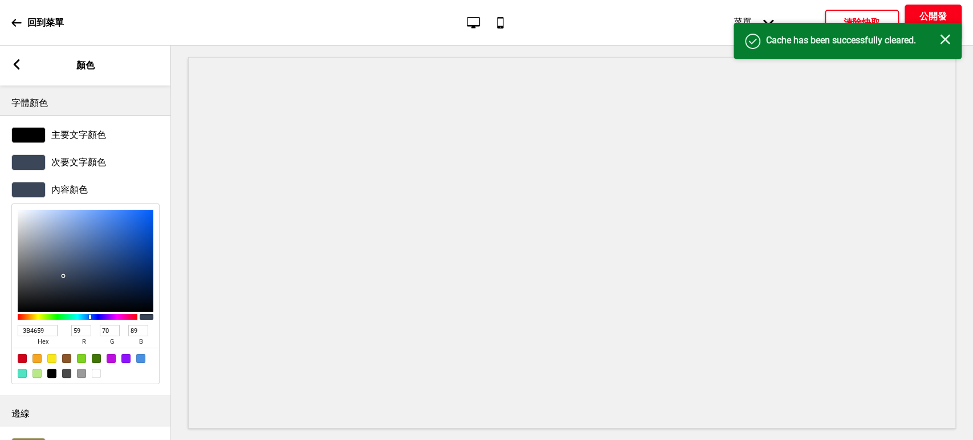
click at [928, 16] on h4 "公開發佈" at bounding box center [933, 22] width 34 height 25
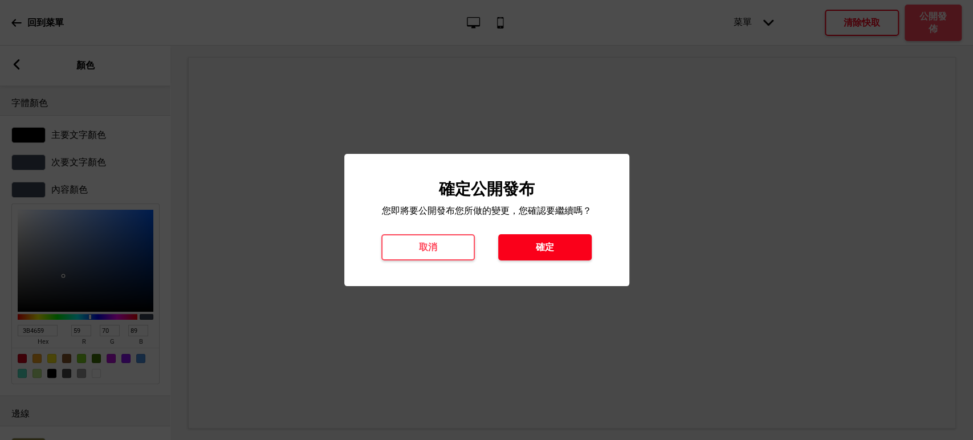
click at [522, 243] on button "確定" at bounding box center [545, 247] width 94 height 26
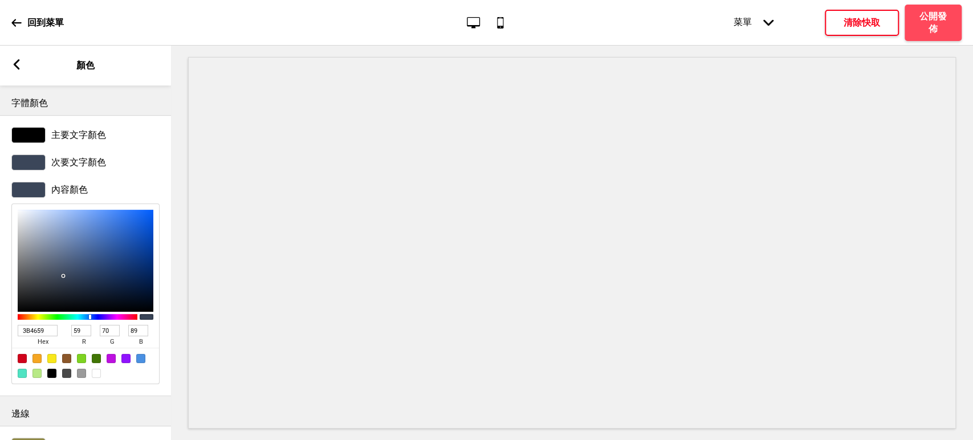
click at [858, 11] on button "清除快取" at bounding box center [862, 23] width 74 height 26
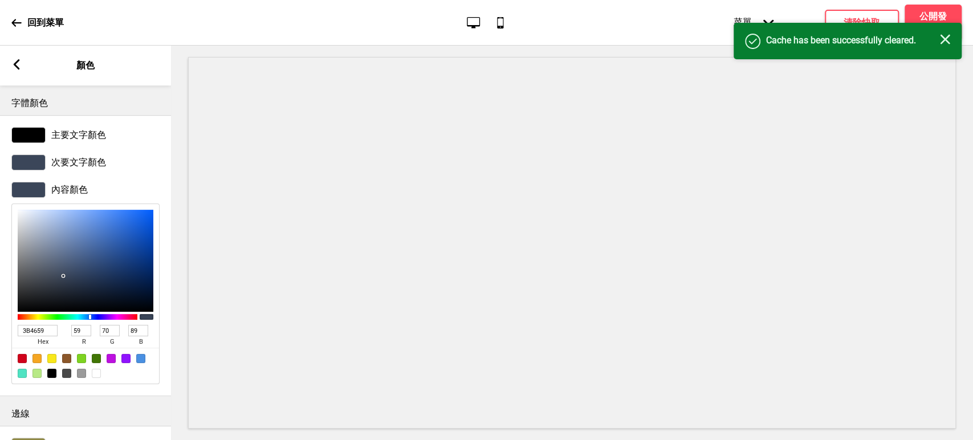
click at [939, 40] on h4 "Cache has been successfully cleared." at bounding box center [853, 40] width 174 height 13
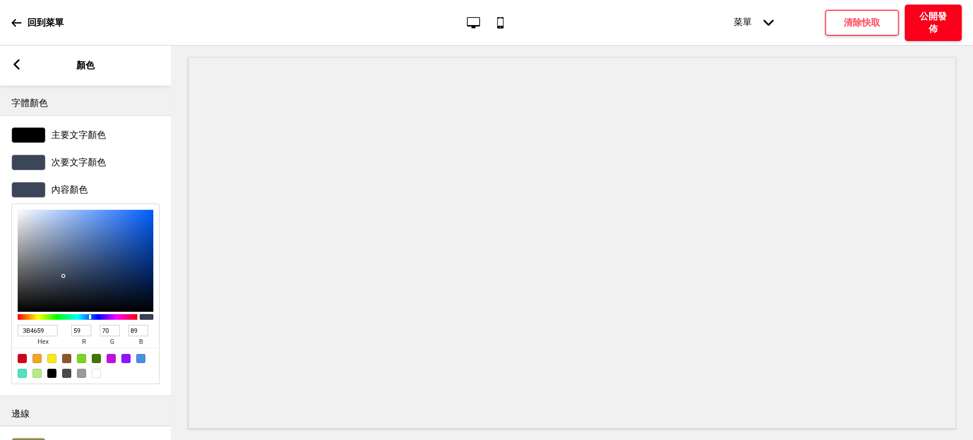
click at [937, 21] on h4 "公開發佈" at bounding box center [933, 22] width 34 height 25
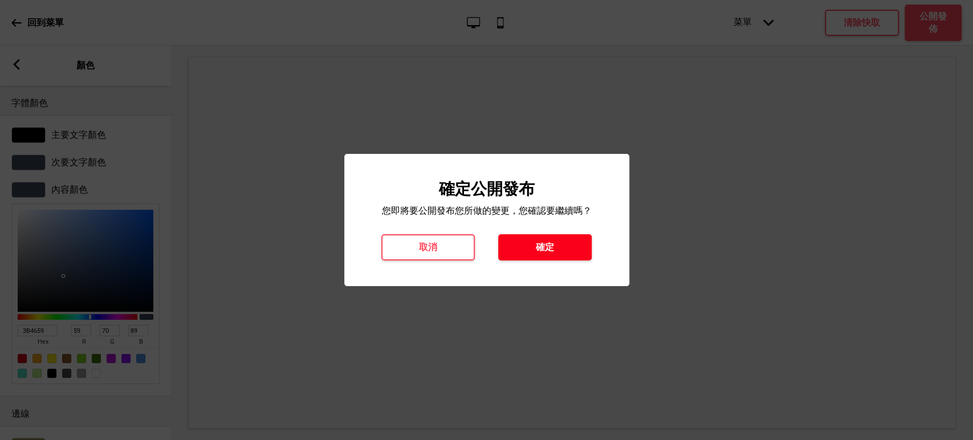
click at [562, 245] on button "確定" at bounding box center [545, 247] width 94 height 26
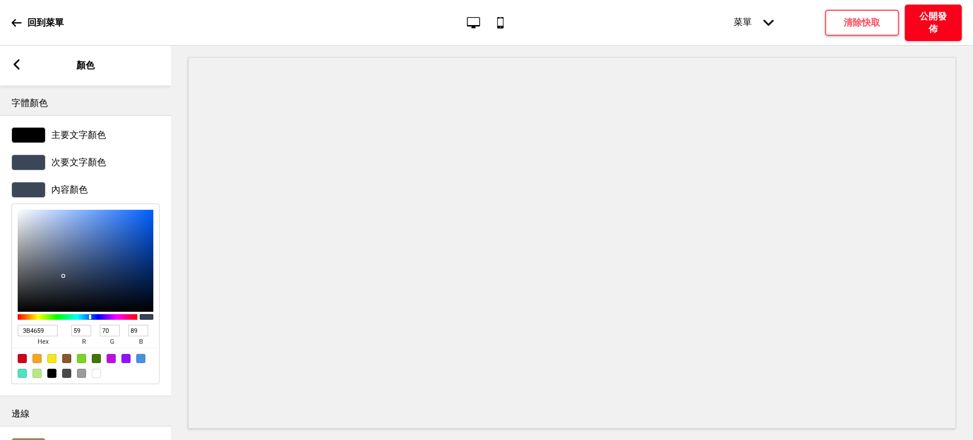
click at [943, 18] on h4 "公開發佈" at bounding box center [933, 22] width 34 height 25
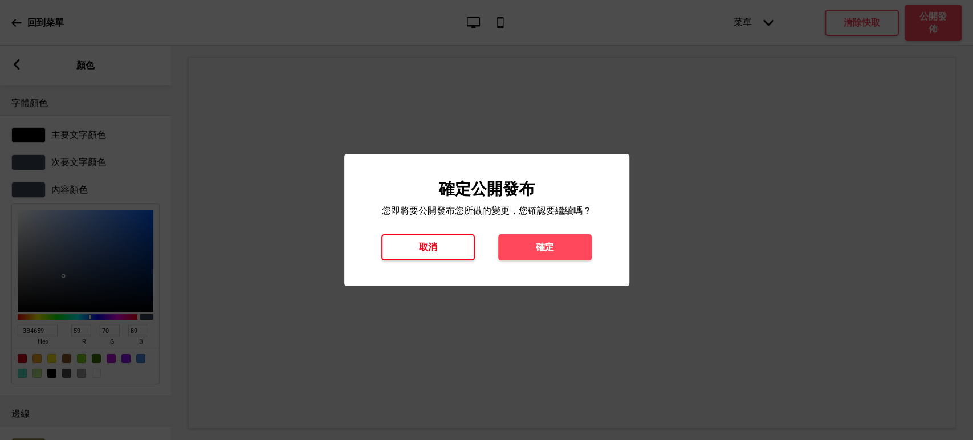
click at [432, 253] on h4 "取消" at bounding box center [428, 247] width 18 height 13
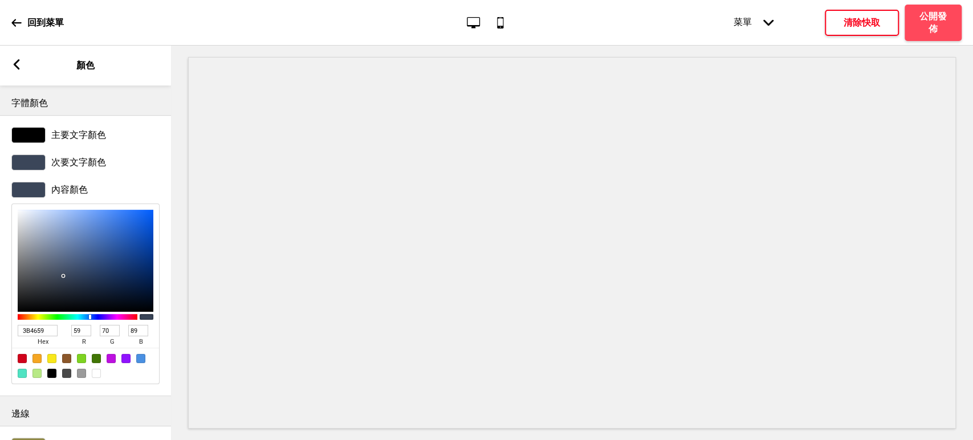
click at [878, 17] on h4 "清除快取" at bounding box center [862, 23] width 36 height 13
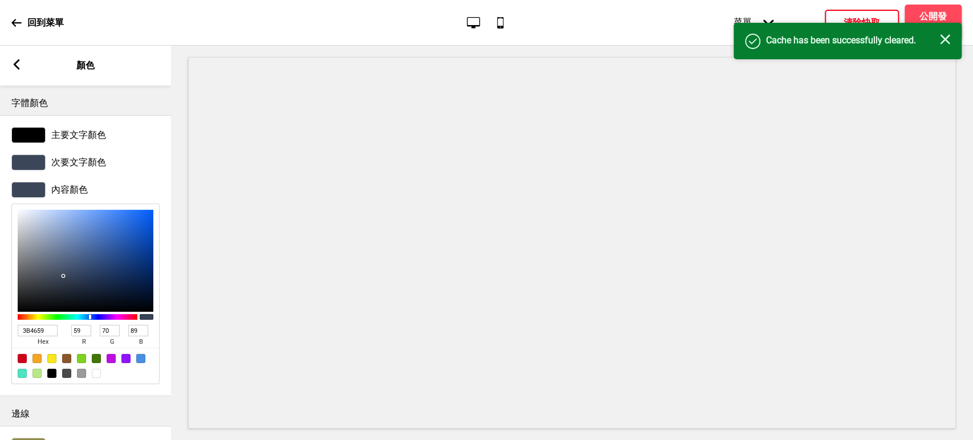
click at [944, 44] on div "关闭" at bounding box center [945, 40] width 10 height 13
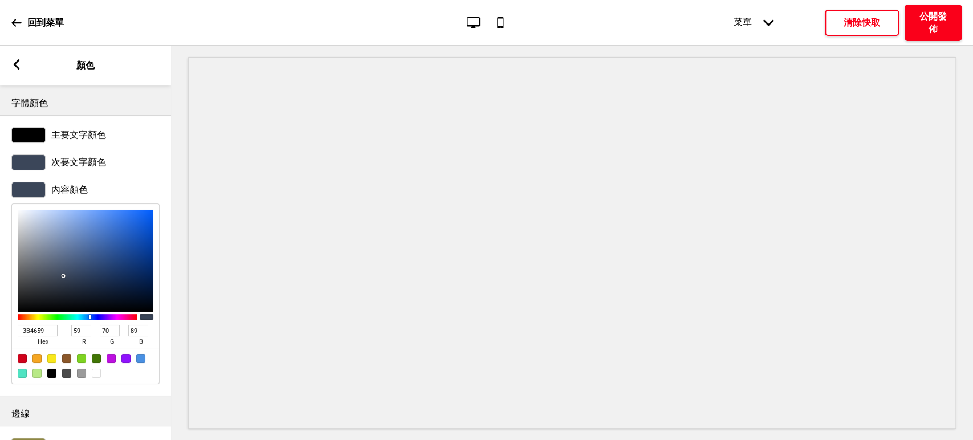
click at [939, 17] on h4 "公開發佈" at bounding box center [933, 22] width 34 height 25
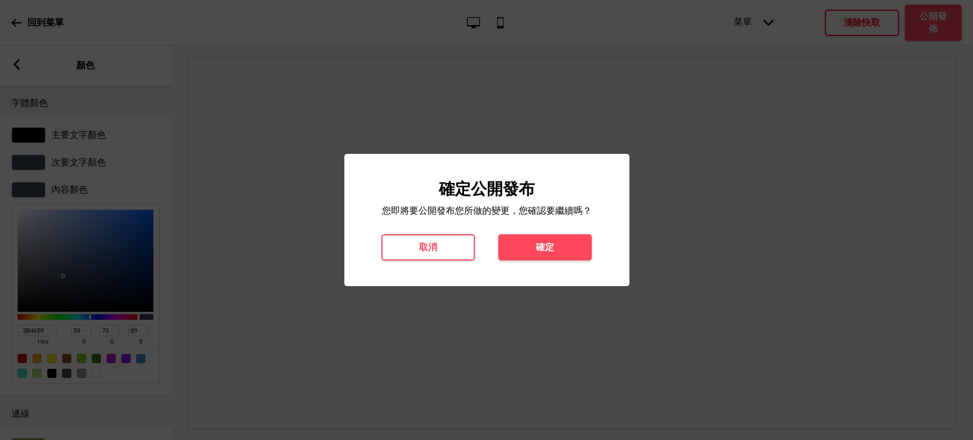
click at [527, 242] on button "確定" at bounding box center [545, 247] width 94 height 26
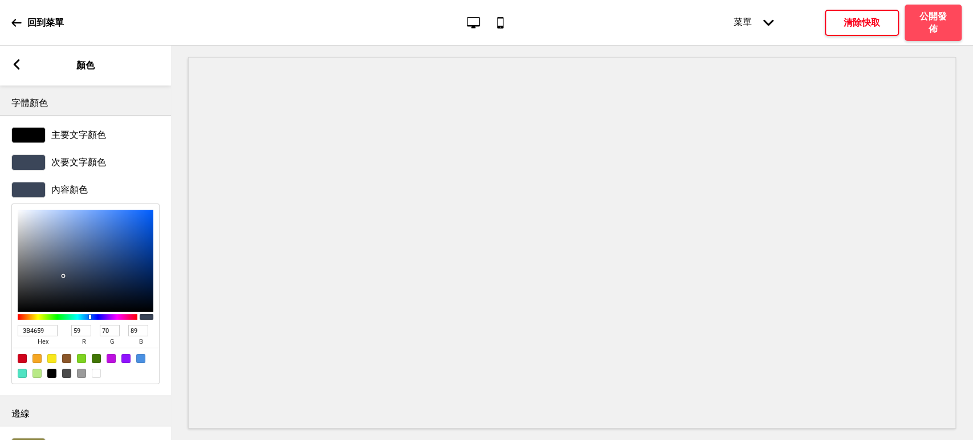
click at [865, 26] on h4 "清除快取" at bounding box center [862, 23] width 36 height 13
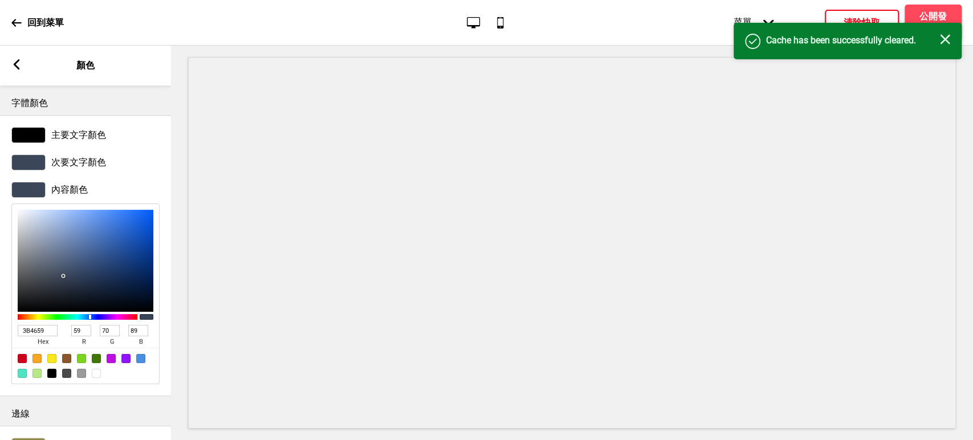
click at [940, 40] on icon "关闭" at bounding box center [945, 39] width 10 height 10
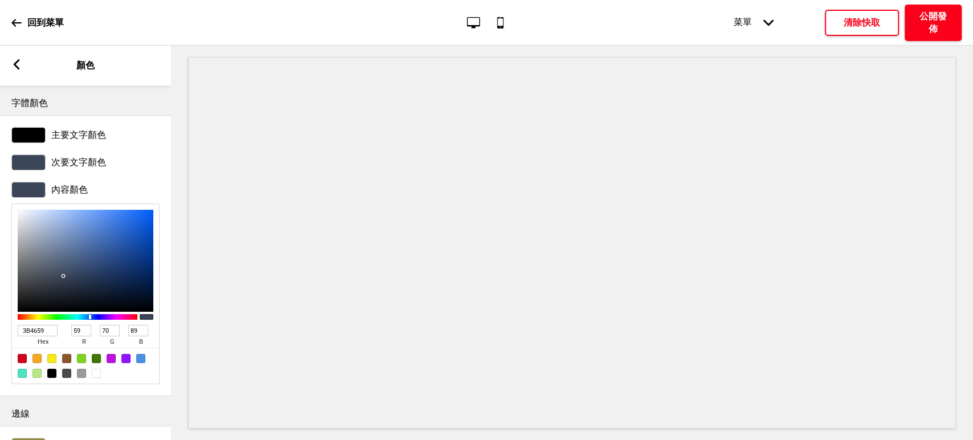
click at [935, 18] on h4 "公開發佈" at bounding box center [933, 22] width 34 height 25
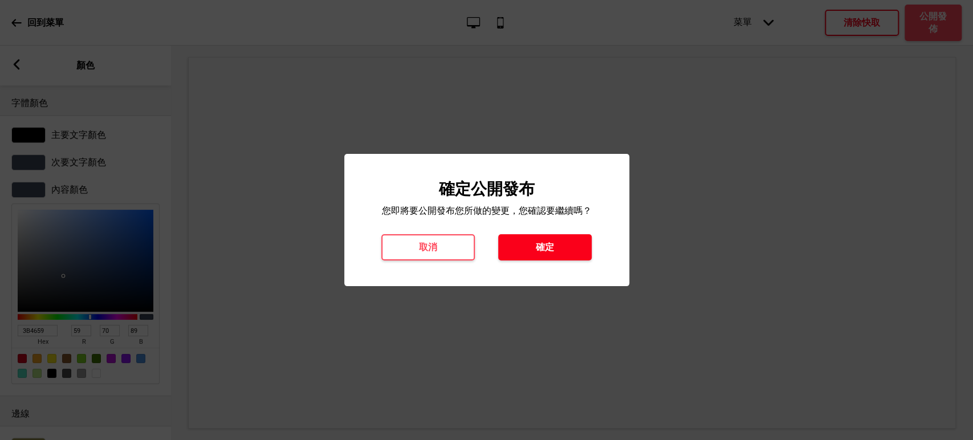
click at [537, 245] on h4 "確定" at bounding box center [545, 247] width 18 height 13
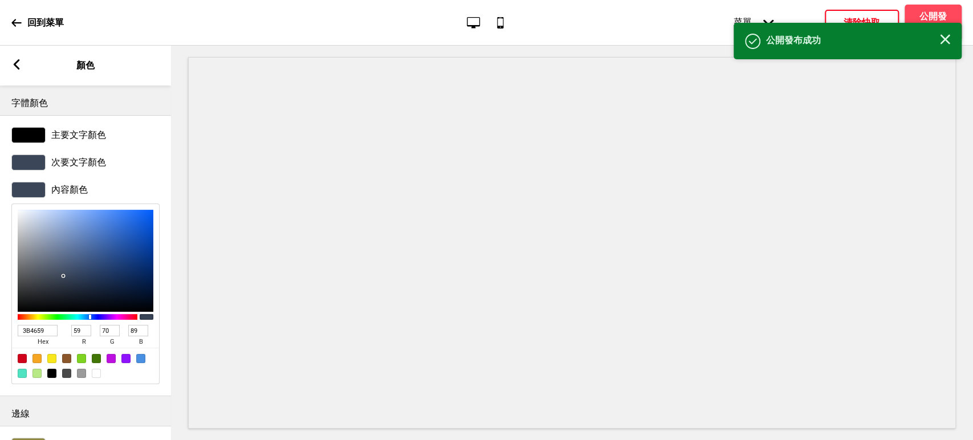
click at [14, 66] on rect at bounding box center [16, 64] width 10 height 10
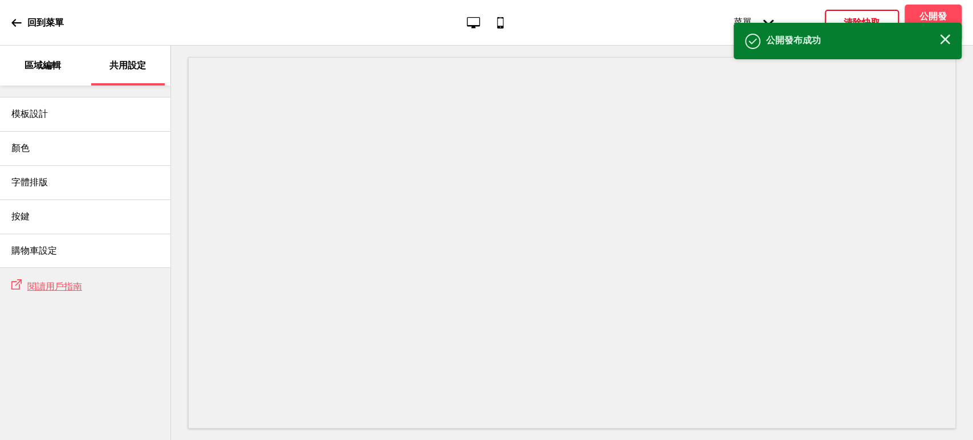
click at [115, 65] on p "共用設定" at bounding box center [127, 65] width 36 height 13
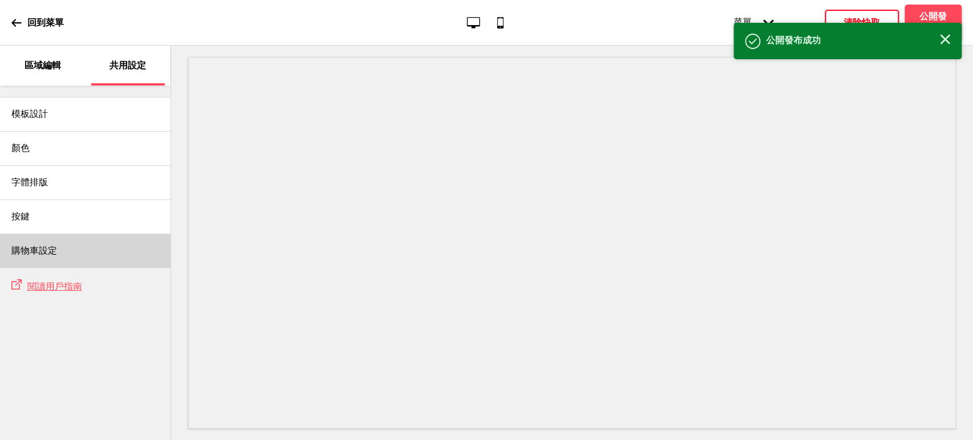
click at [66, 238] on div "購物車設定" at bounding box center [85, 251] width 170 height 34
